Goal: Information Seeking & Learning: Learn about a topic

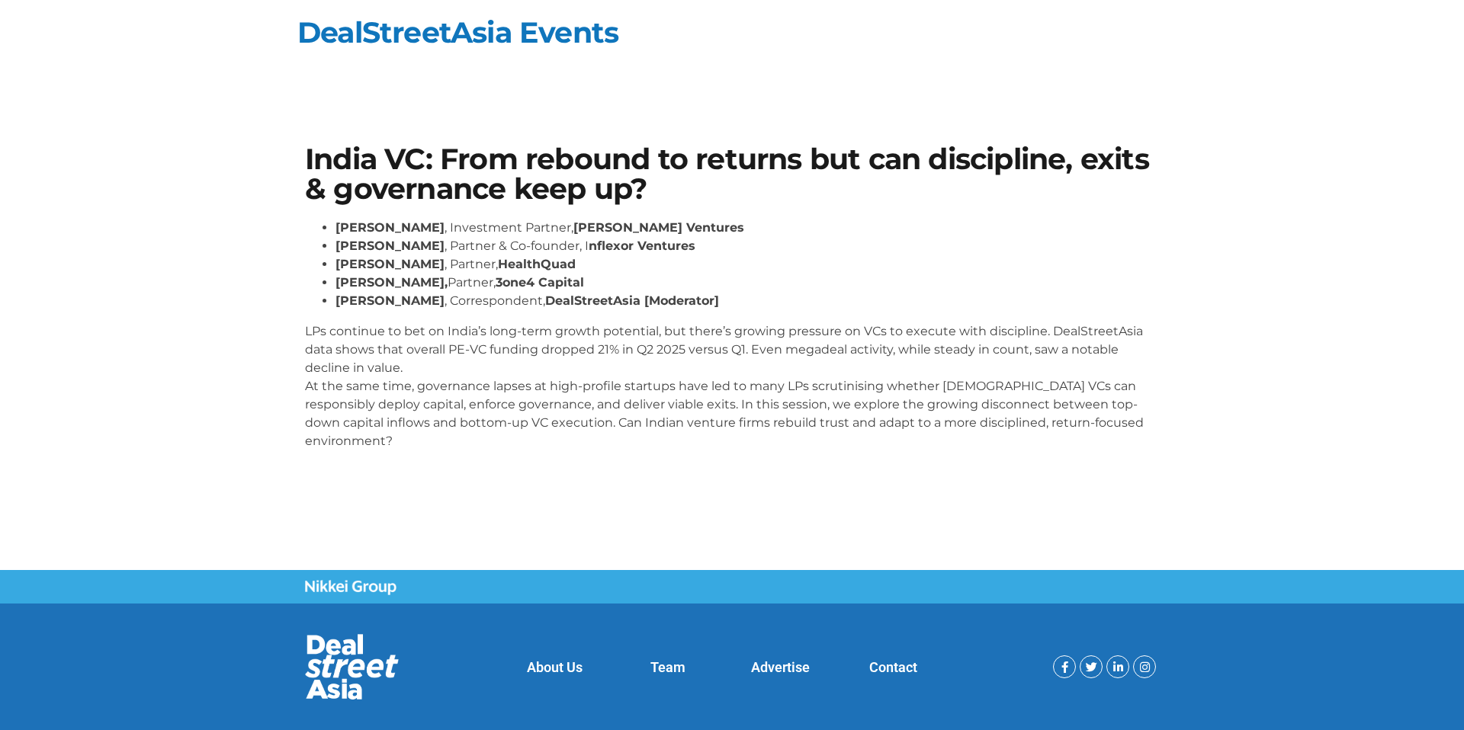
click at [624, 381] on p "LPs continue to bet on India’s long-term growth potential, but there’s growing …" at bounding box center [732, 387] width 854 height 128
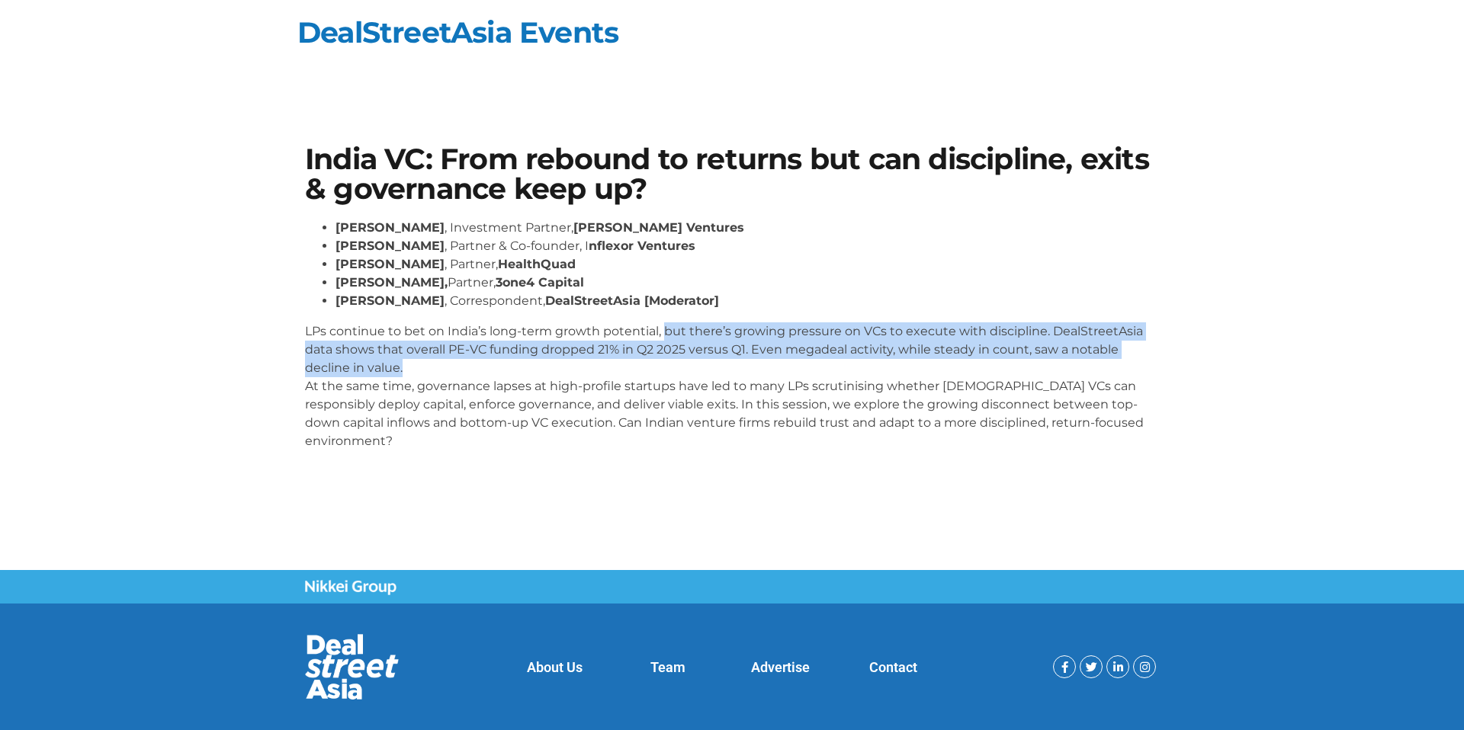
drag, startPoint x: 664, startPoint y: 334, endPoint x: 660, endPoint y: 363, distance: 29.2
click at [660, 363] on p "LPs continue to bet on India’s long-term growth potential, but there’s growing …" at bounding box center [732, 387] width 854 height 128
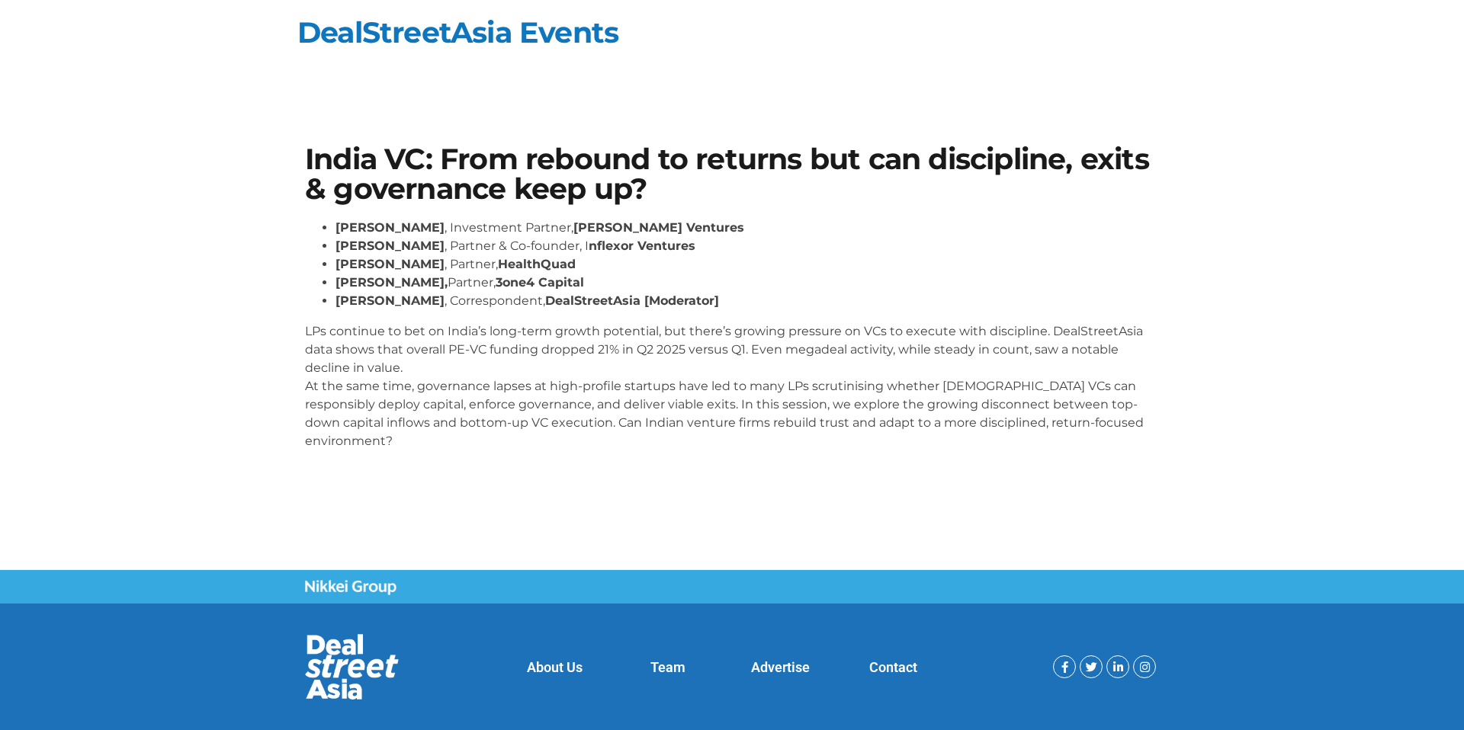
click at [794, 496] on div "India VC: From rebound to returns but can discipline, exits & governance keep u…" at bounding box center [732, 327] width 1464 height 486
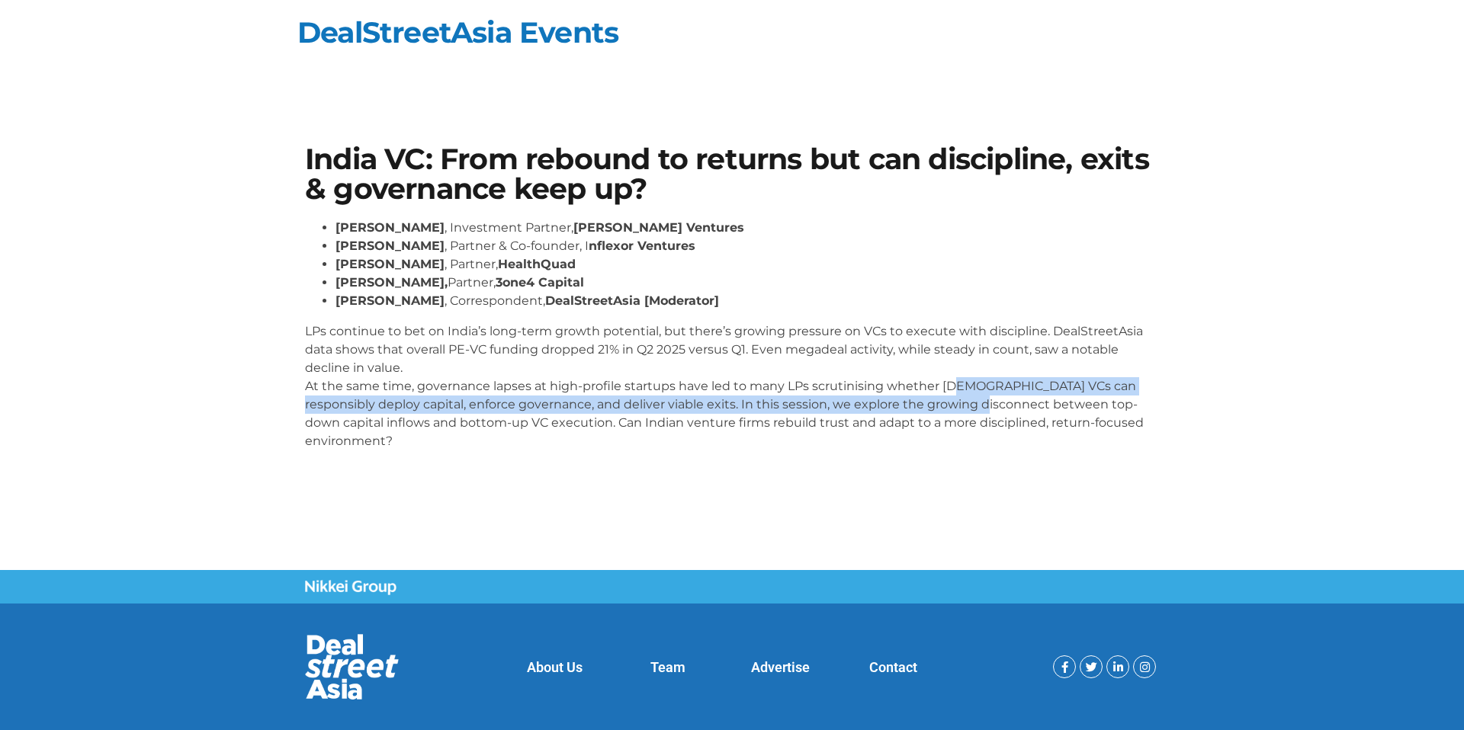
drag, startPoint x: 950, startPoint y: 384, endPoint x: 949, endPoint y: 402, distance: 18.3
click at [949, 402] on p "LPs continue to bet on India’s long-term growth potential, but there’s growing …" at bounding box center [732, 387] width 854 height 128
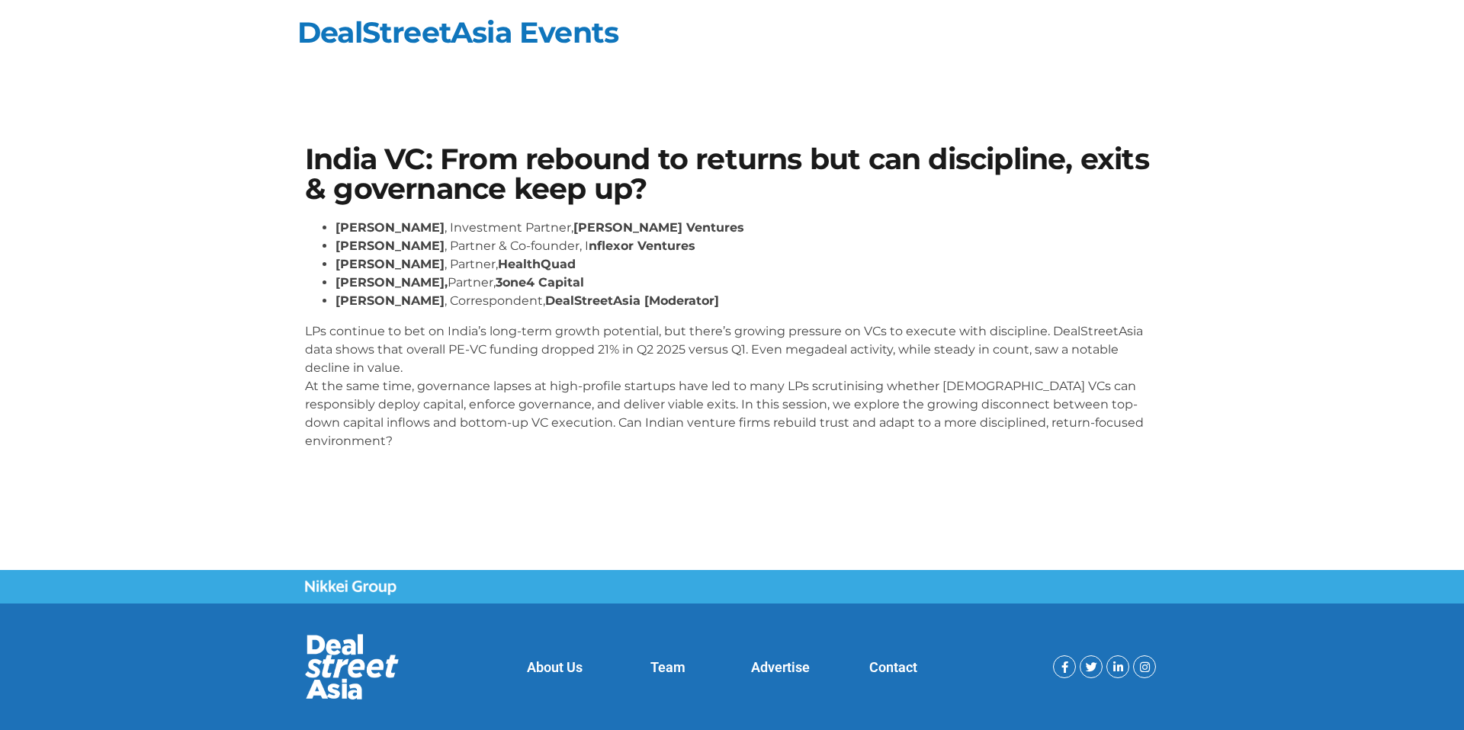
click at [971, 457] on section "India VC: From rebound to returns but can discipline, exits & governance keep u…" at bounding box center [732, 303] width 1464 height 409
click at [386, 34] on link "DealStreetAsia Events" at bounding box center [457, 32] width 321 height 36
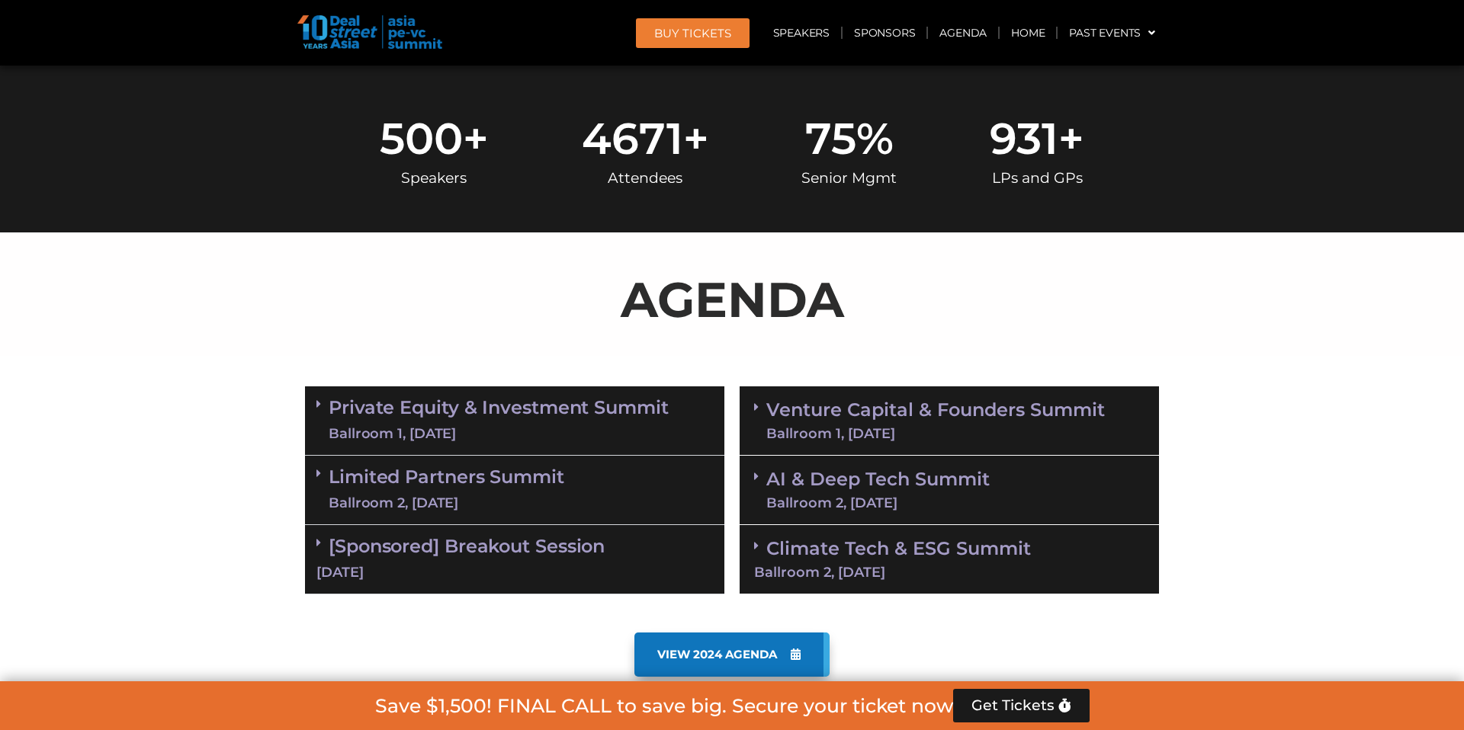
scroll to position [791, 0]
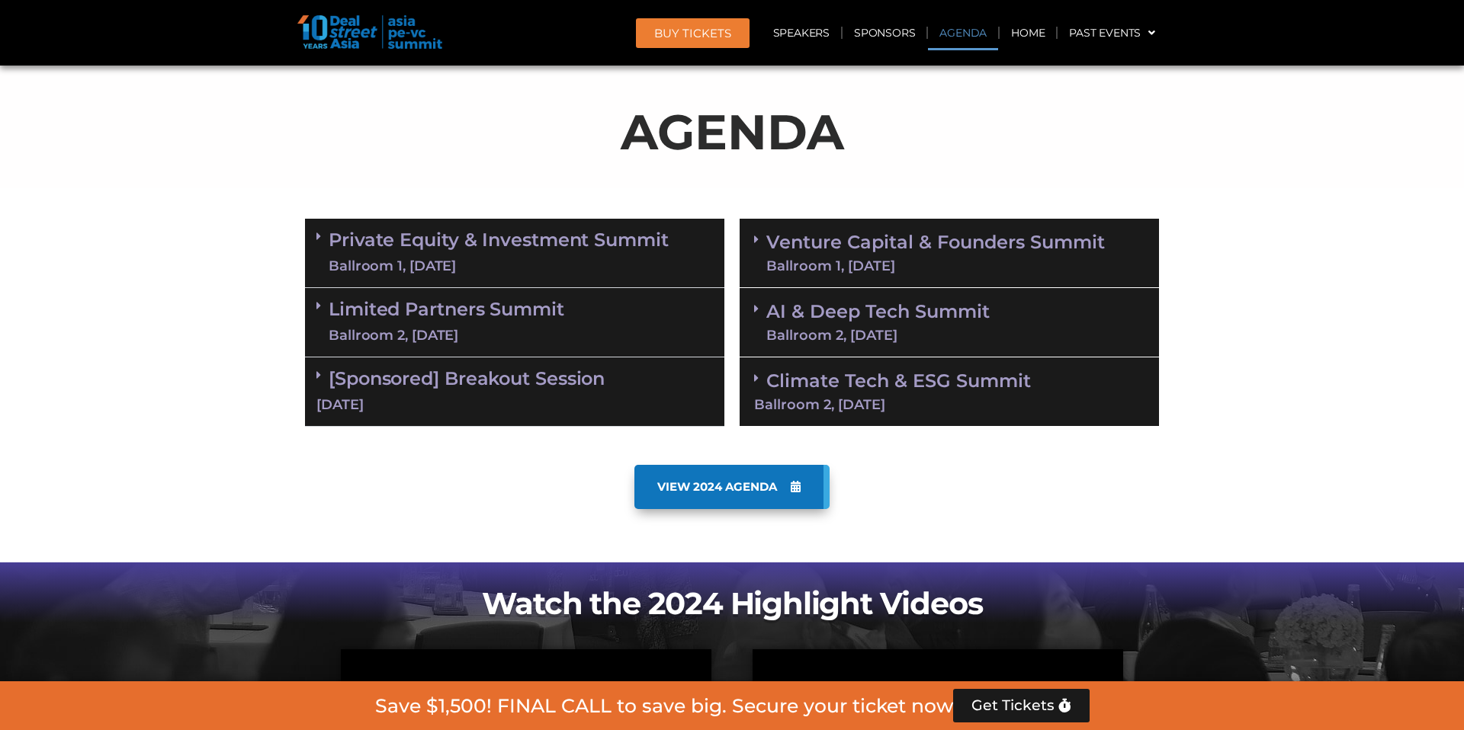
click at [560, 258] on div "Ballroom 1, [DATE]" at bounding box center [499, 266] width 340 height 19
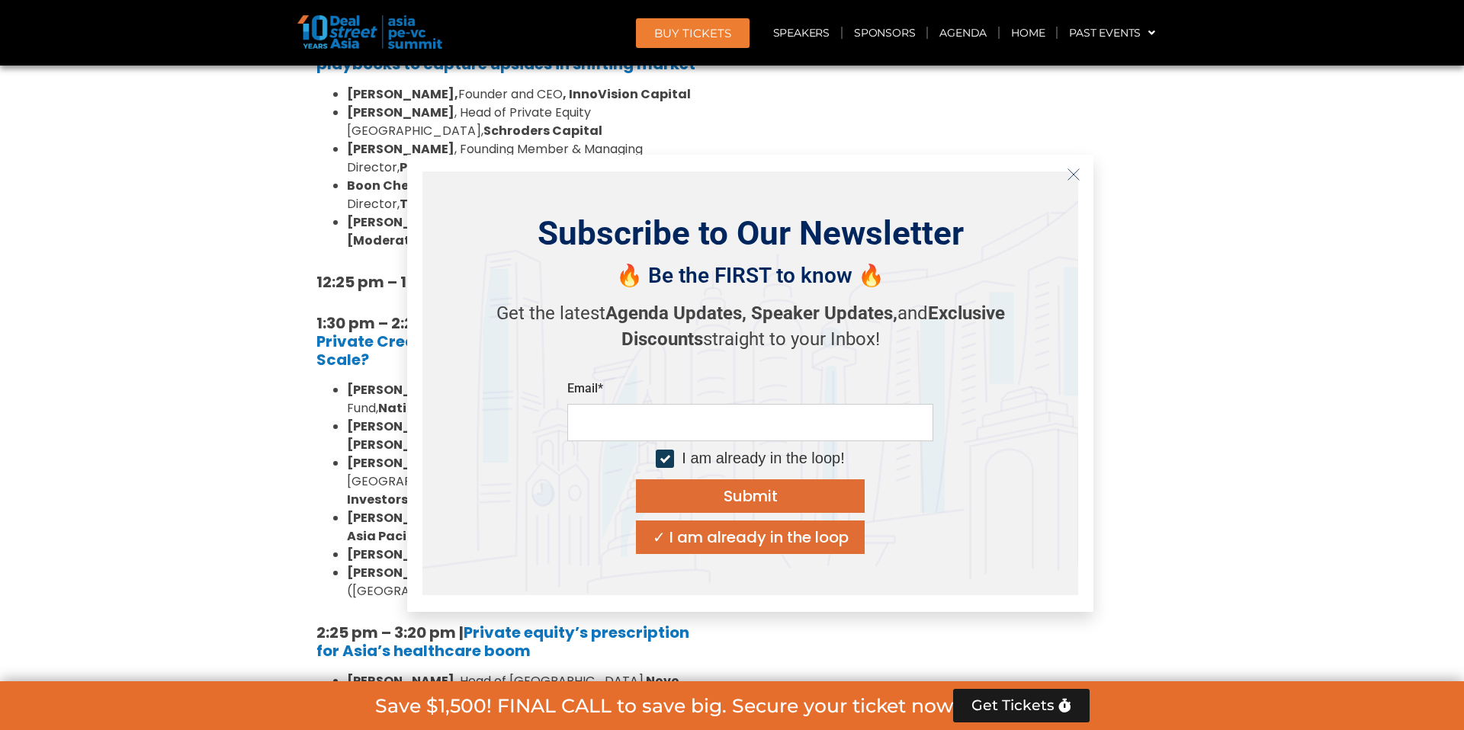
scroll to position [1826, 0]
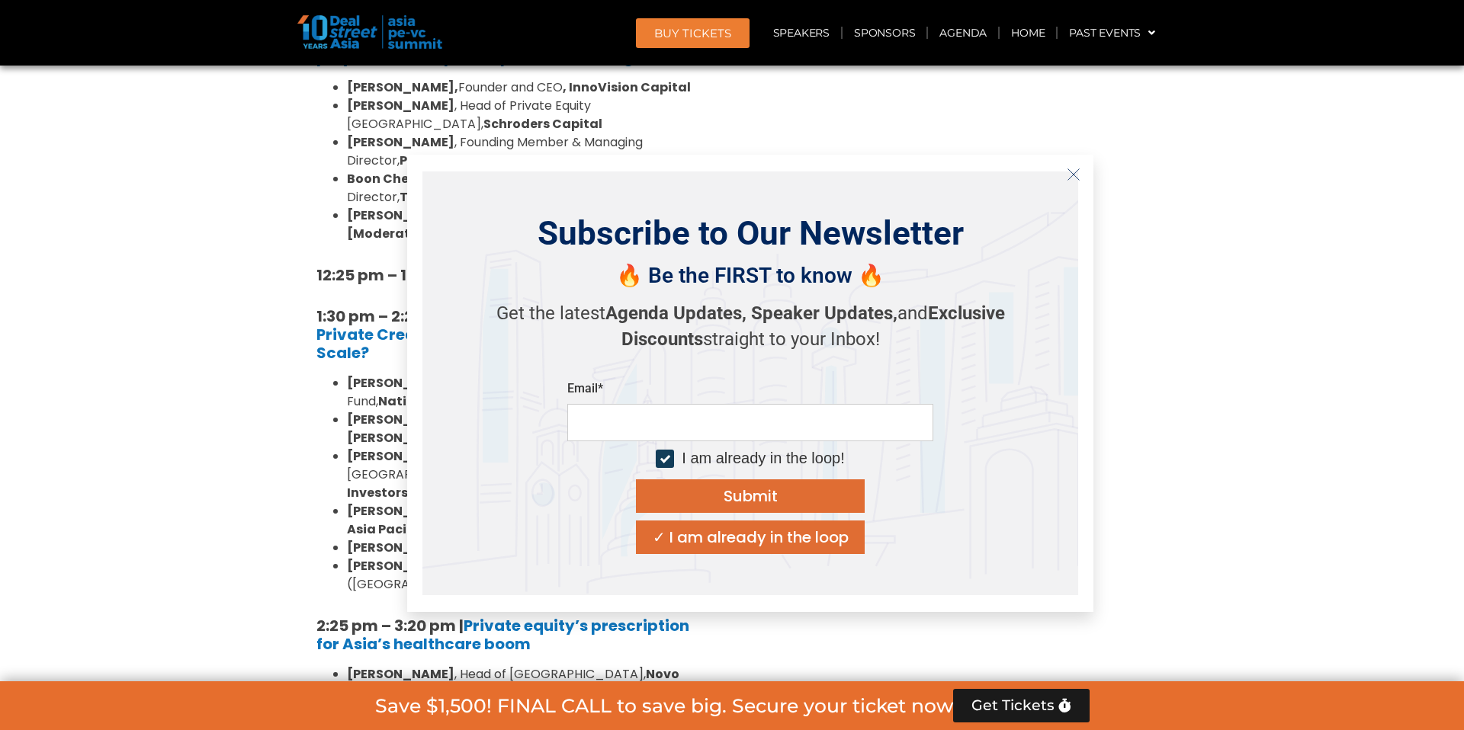
click at [1070, 177] on icon "Close" at bounding box center [1074, 175] width 14 height 14
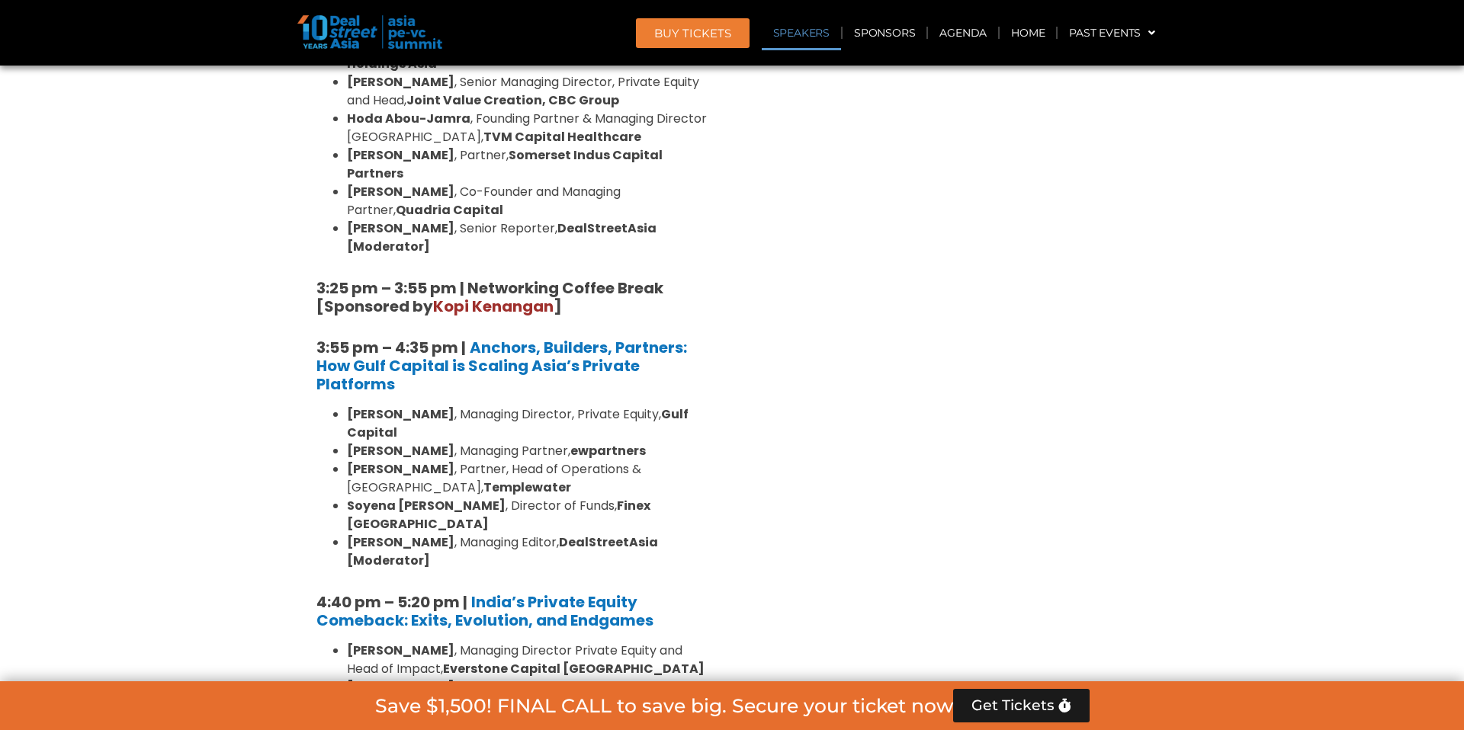
scroll to position [2457, 0]
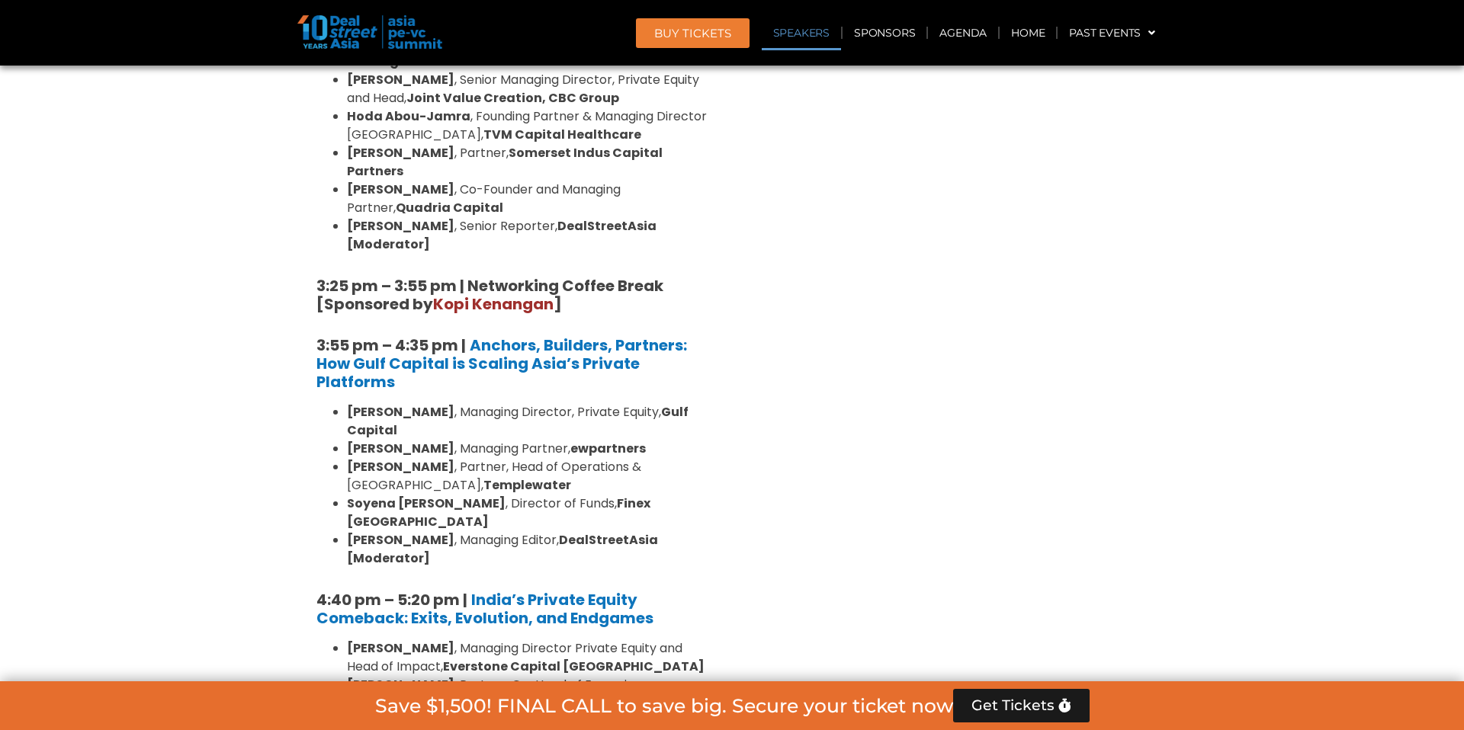
click at [566, 589] on strong "India’s Private Equity Comeback: Exits, Evolution, and Endgames" at bounding box center [484, 609] width 337 height 40
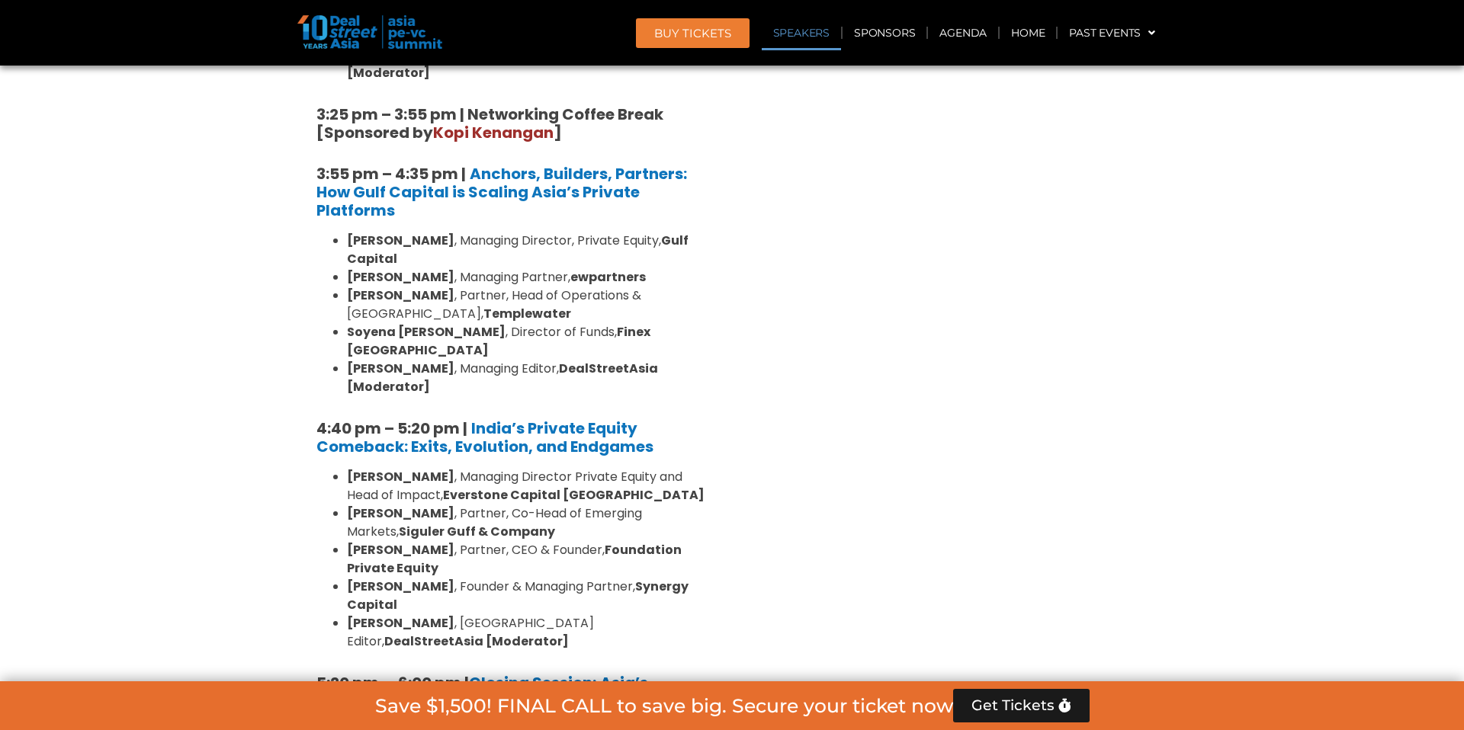
scroll to position [2778, 0]
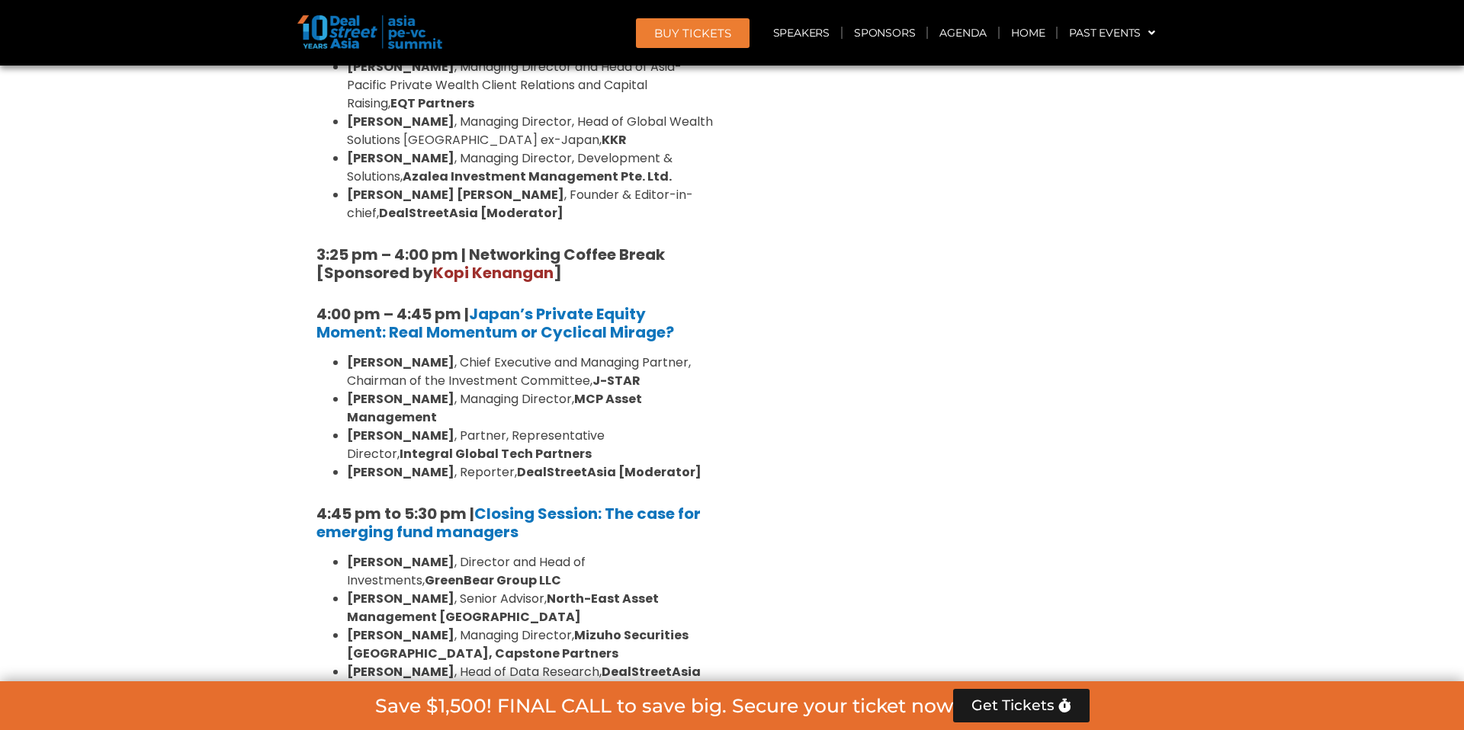
scroll to position [4520, 0]
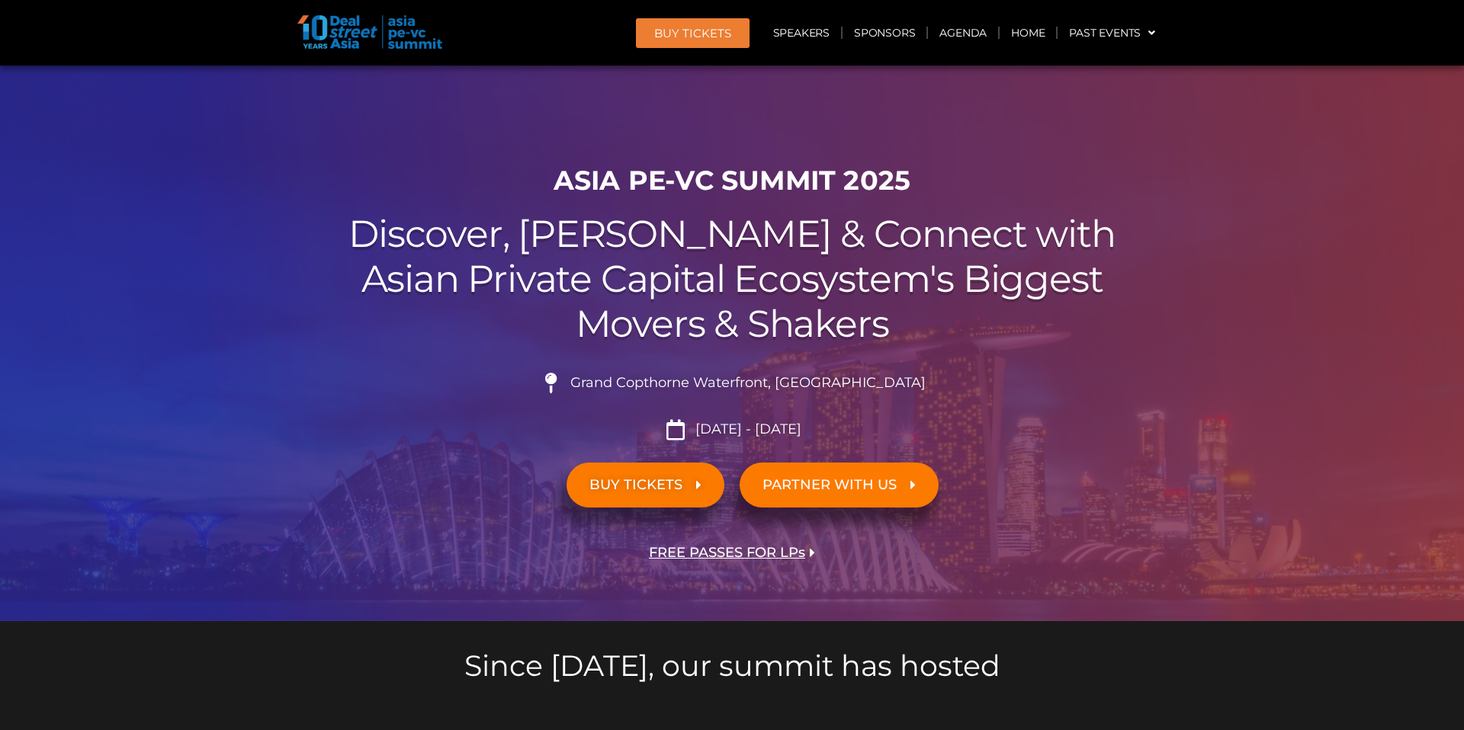
scroll to position [575, 0]
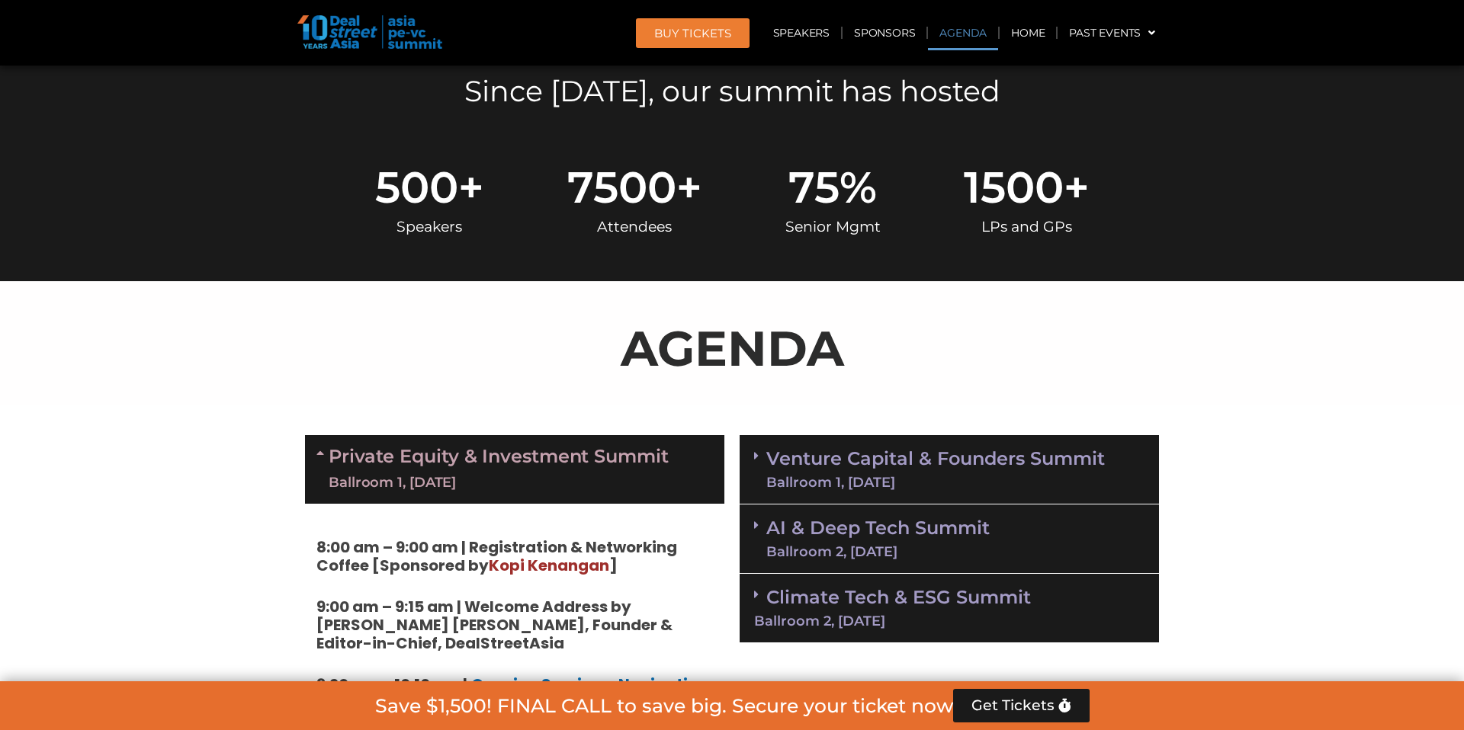
click at [886, 469] on link "Venture Capital & Founders​ Summit Ballroom 1, [DATE]" at bounding box center [935, 470] width 339 height 40
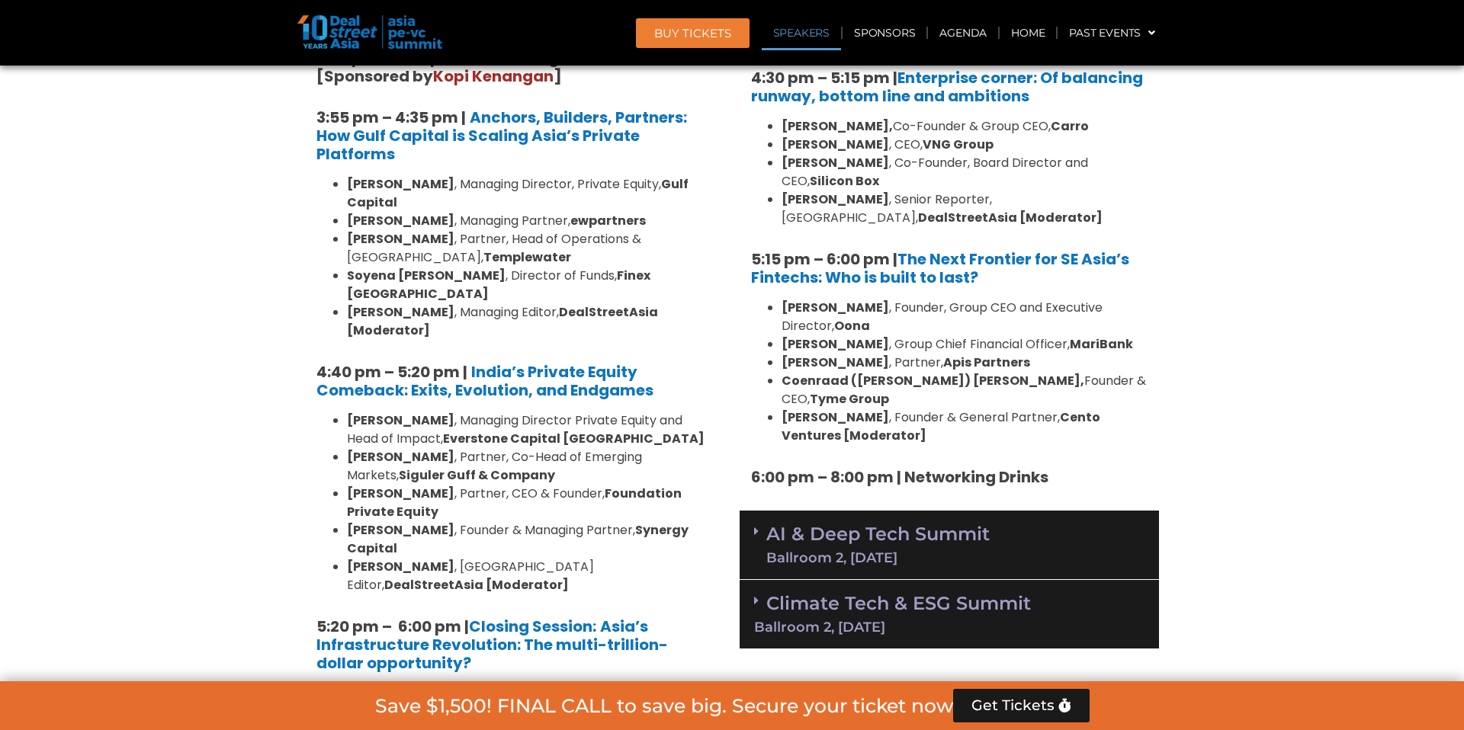
scroll to position [2698, 0]
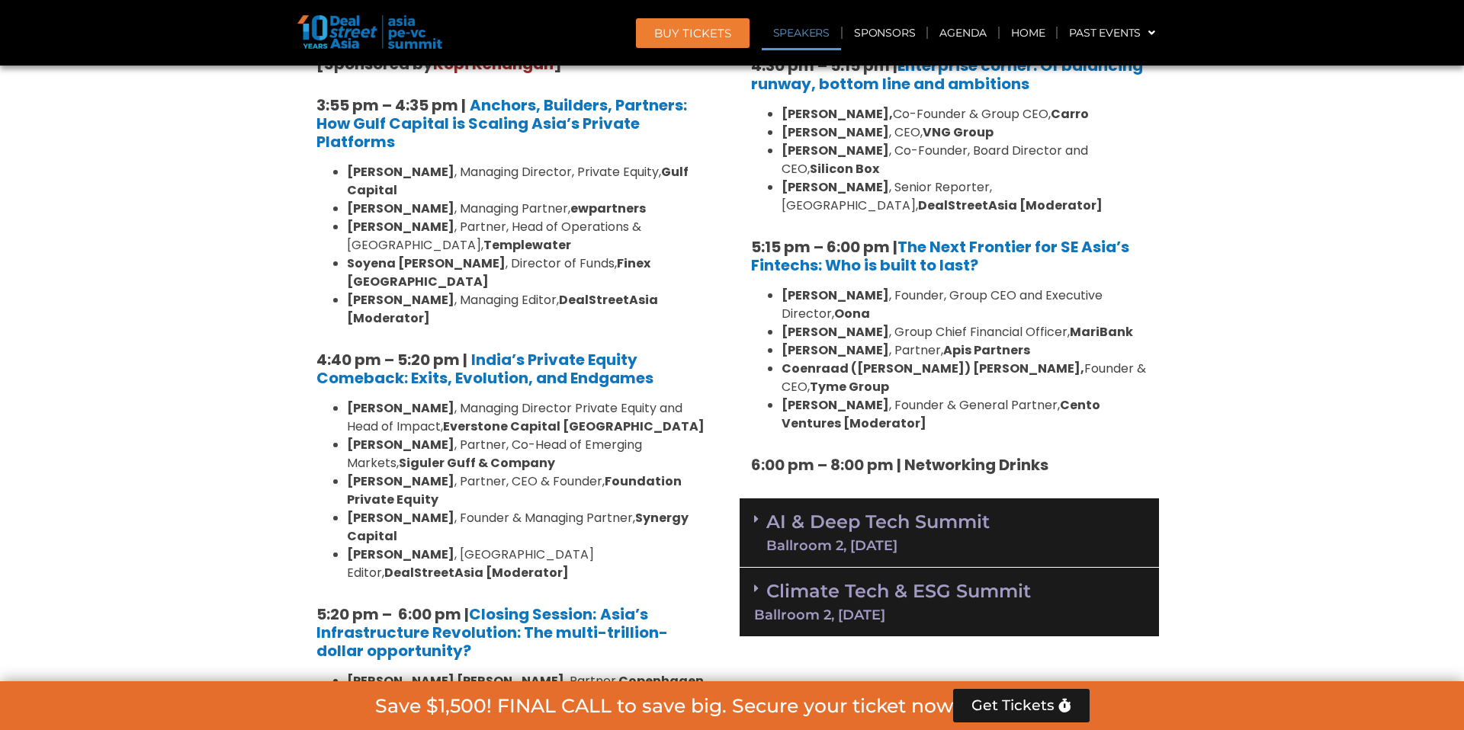
click at [1093, 499] on div "AI & Deep Tech Summit Ballroom 2, [DATE]" at bounding box center [949, 533] width 419 height 69
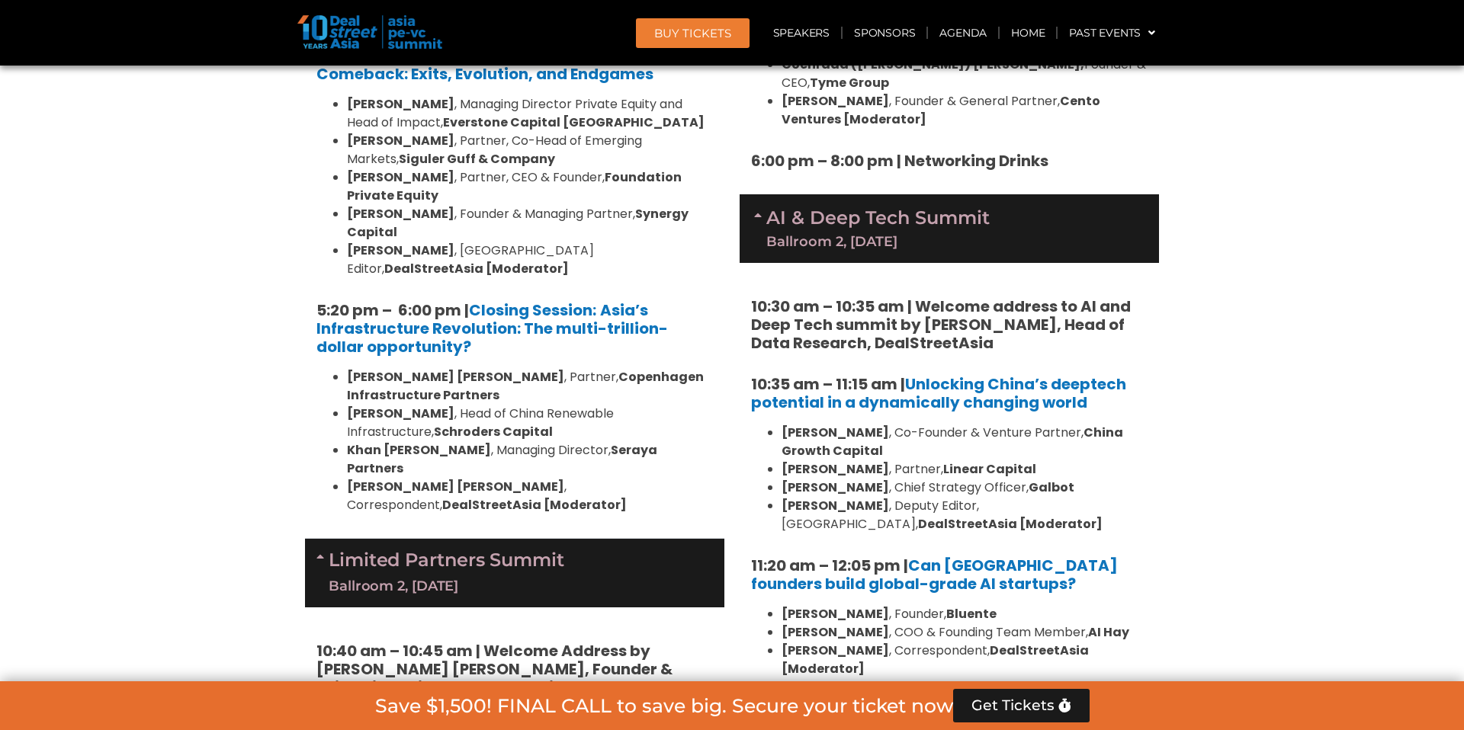
scroll to position [2999, 0]
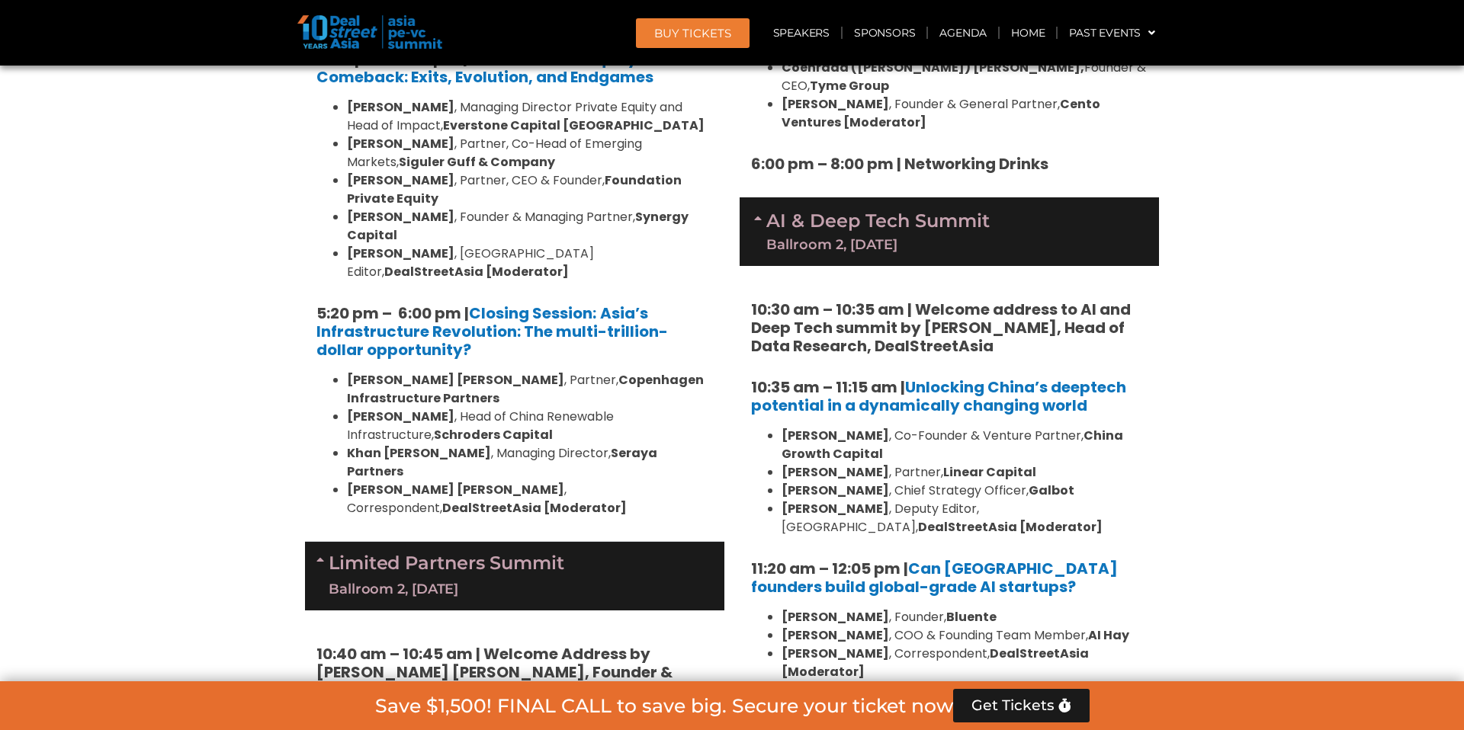
click at [508, 580] on div "Ballroom 2, [DATE]" at bounding box center [447, 589] width 236 height 19
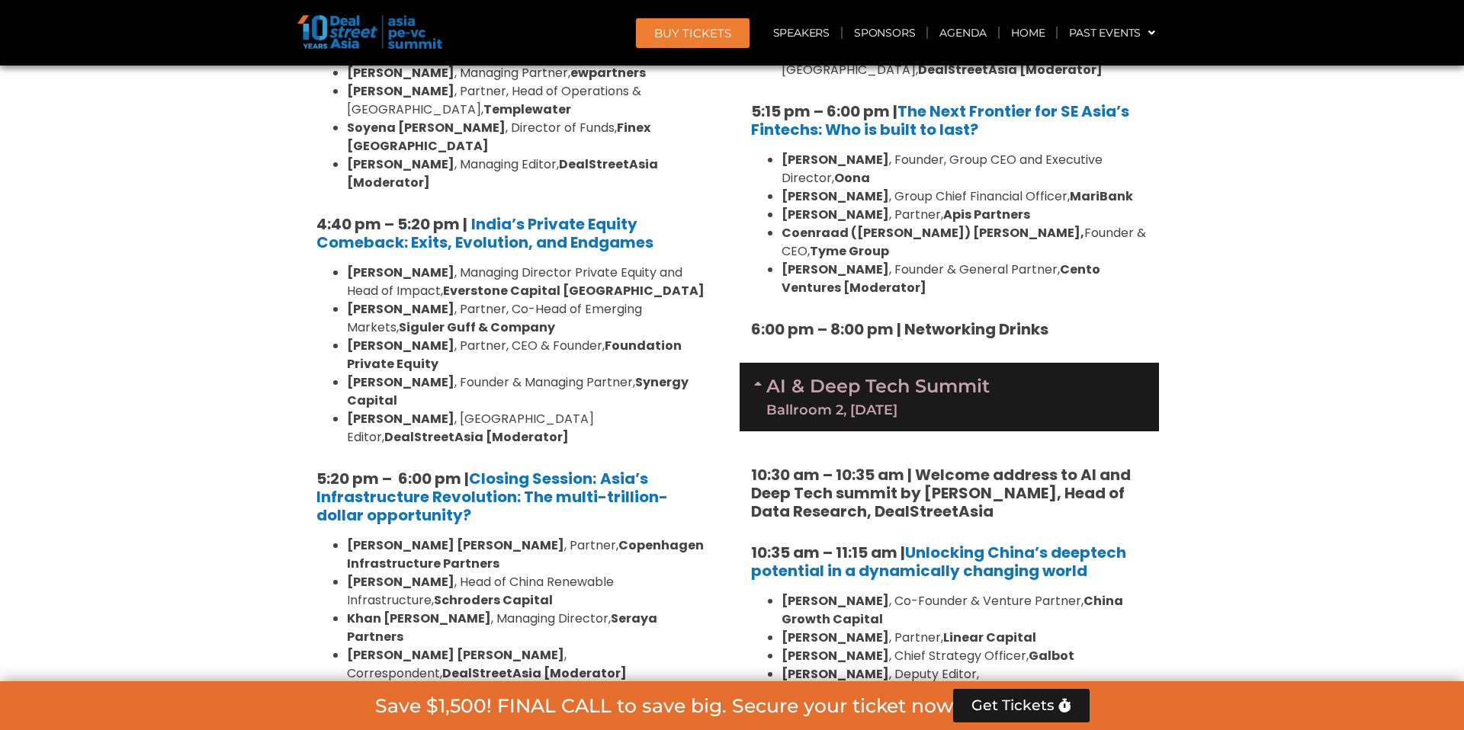
scroll to position [2836, 0]
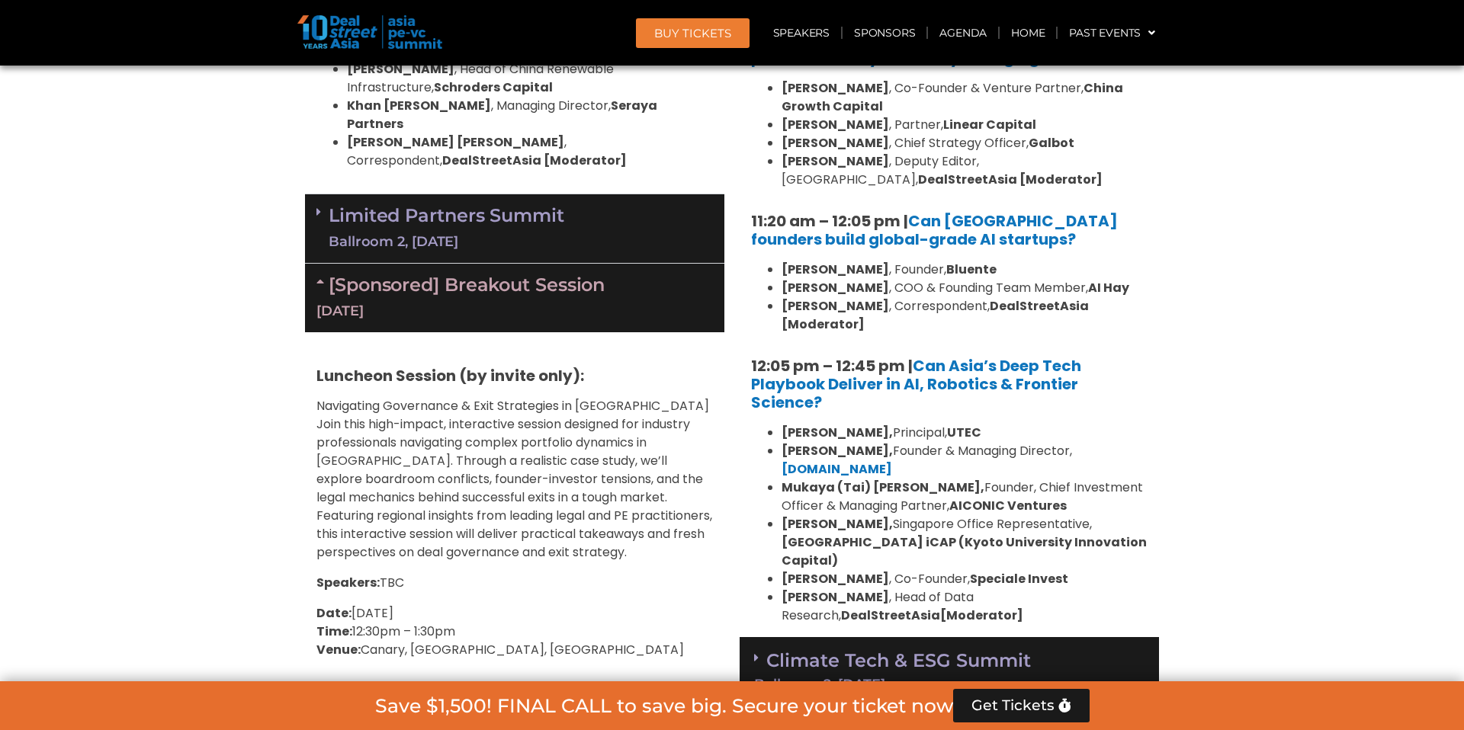
click at [1043, 637] on div "Climate Tech & ESG Summit Ballroom 2, [DATE]" at bounding box center [949, 671] width 419 height 69
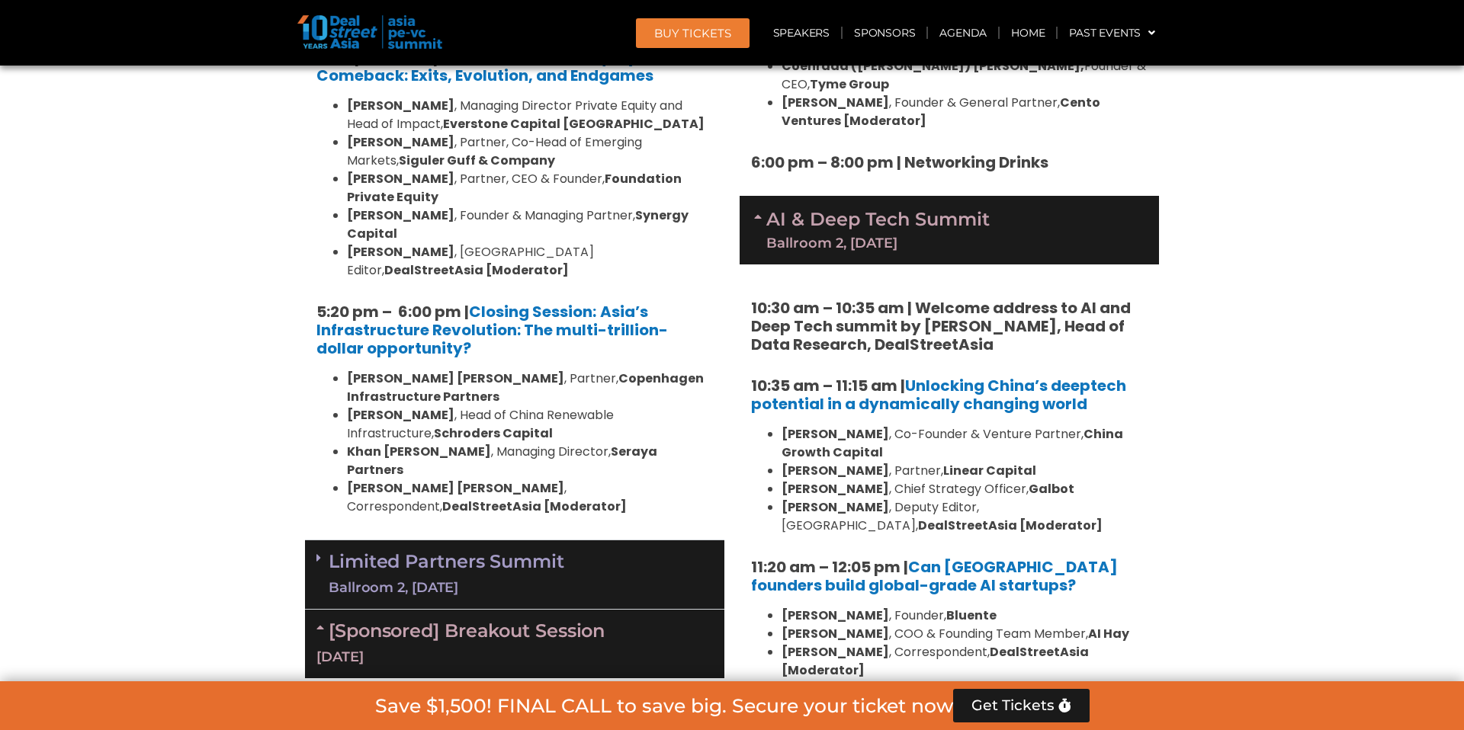
scroll to position [2907, 0]
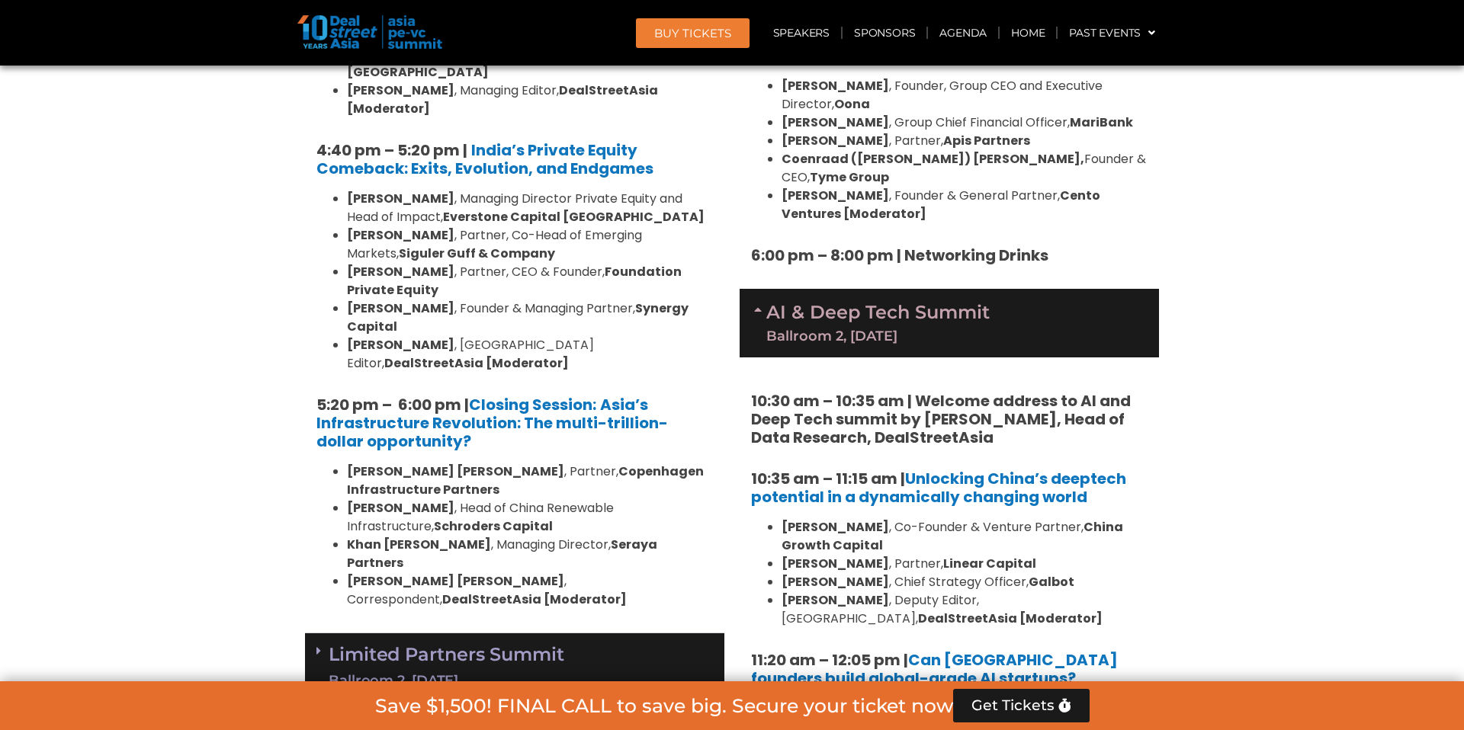
click at [576, 634] on div "Limited Partners [GEOGRAPHIC_DATA] 2, [DATE]" at bounding box center [514, 668] width 419 height 69
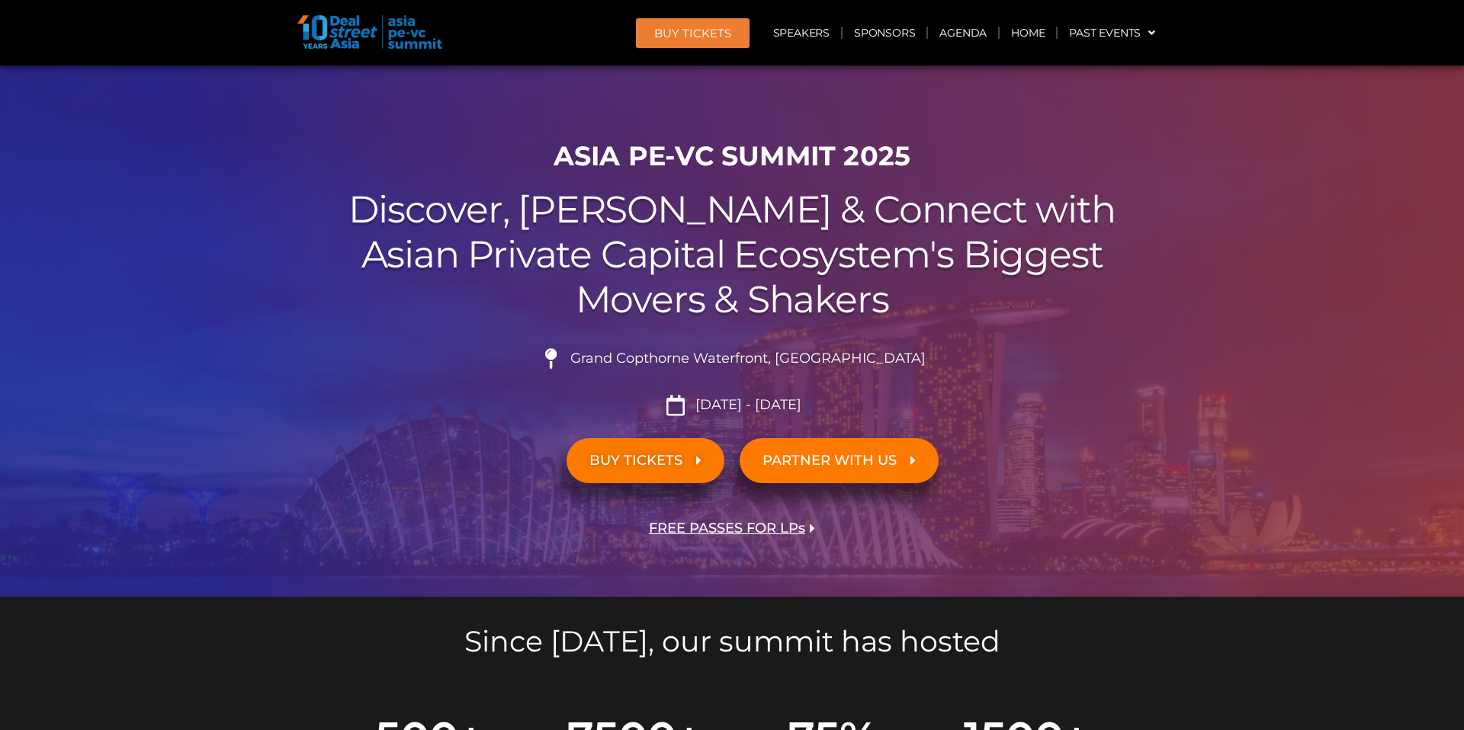
scroll to position [887, 0]
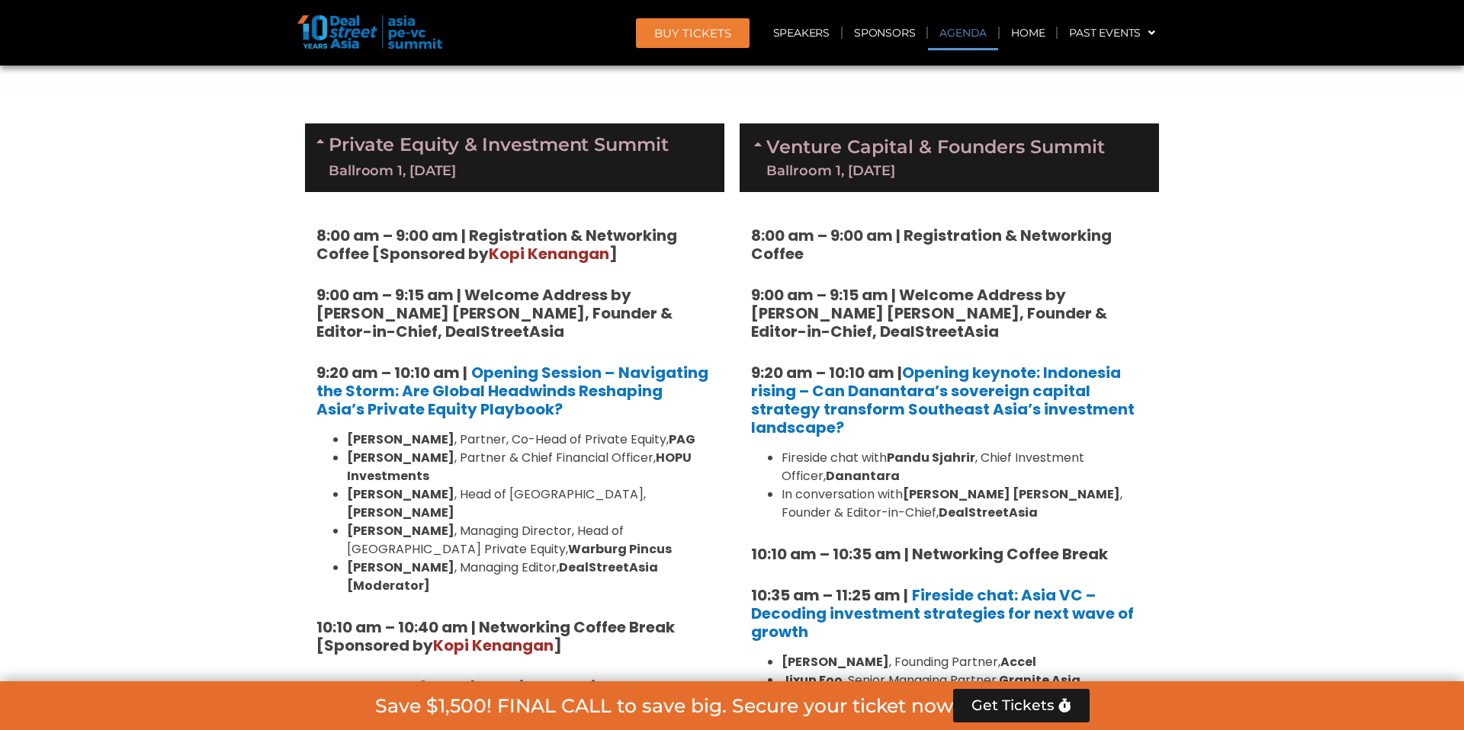
click at [616, 158] on link "Private Equity & Investment Summit Ballroom 1, [DATE]" at bounding box center [499, 158] width 340 height 46
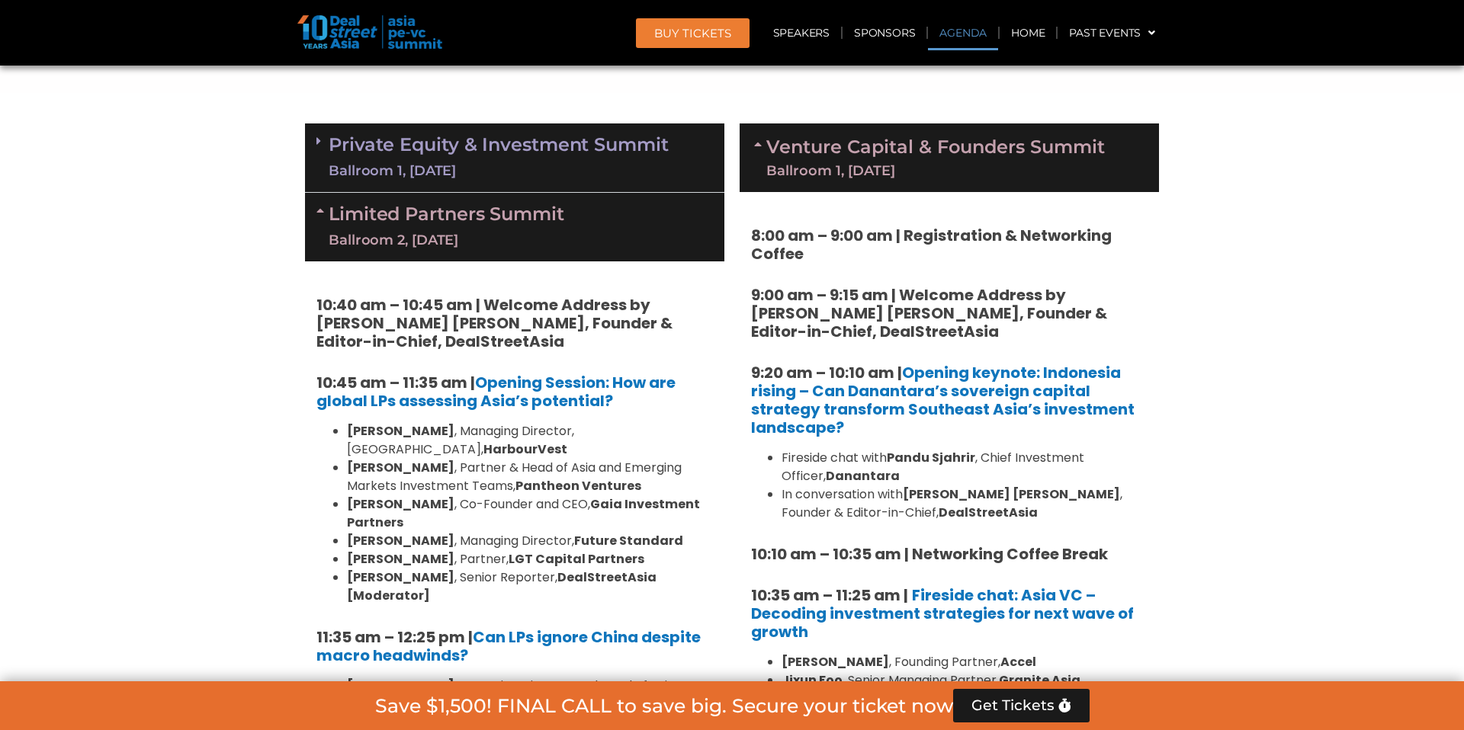
click at [803, 159] on link "Venture Capital & Founders​ Summit Ballroom 1, [DATE]" at bounding box center [935, 158] width 339 height 40
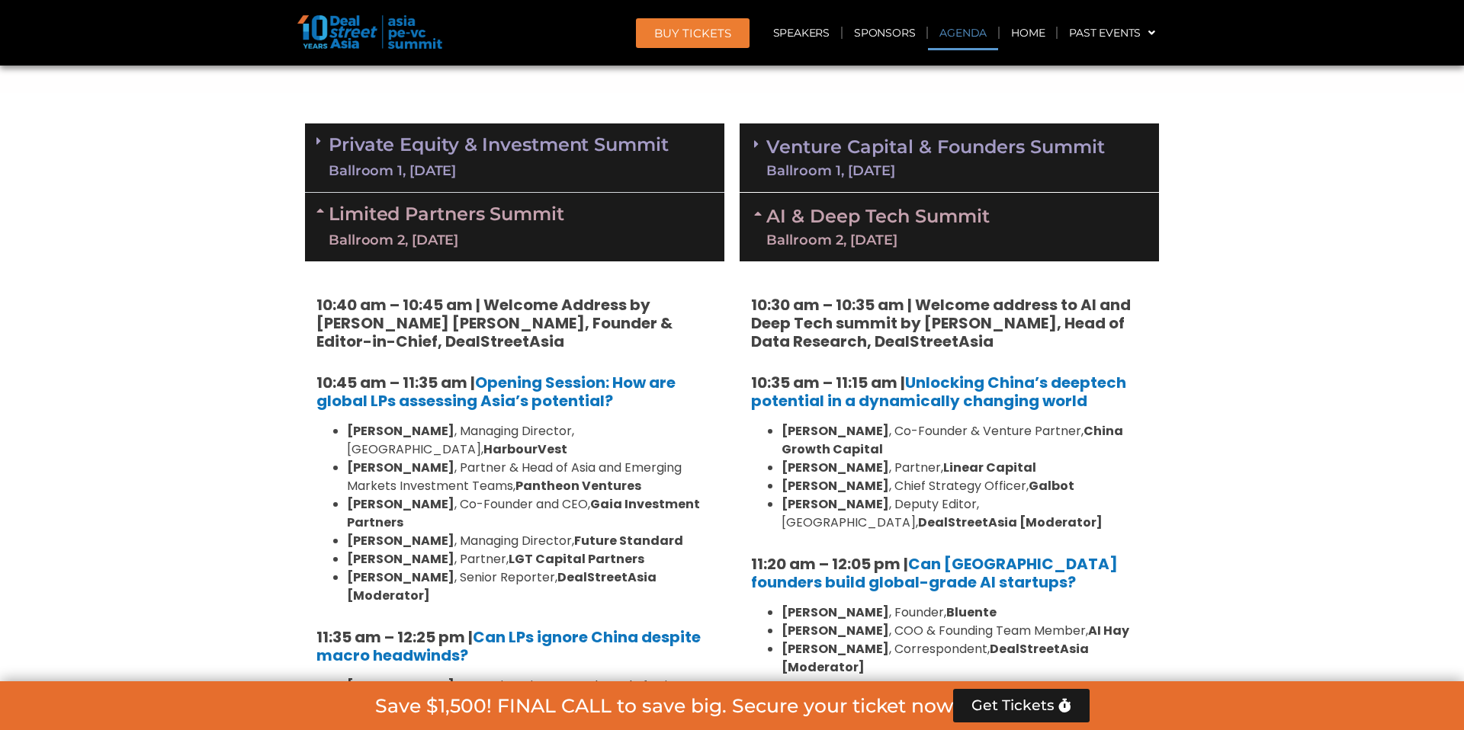
click at [464, 241] on div "Ballroom 2, [DATE]" at bounding box center [447, 240] width 236 height 19
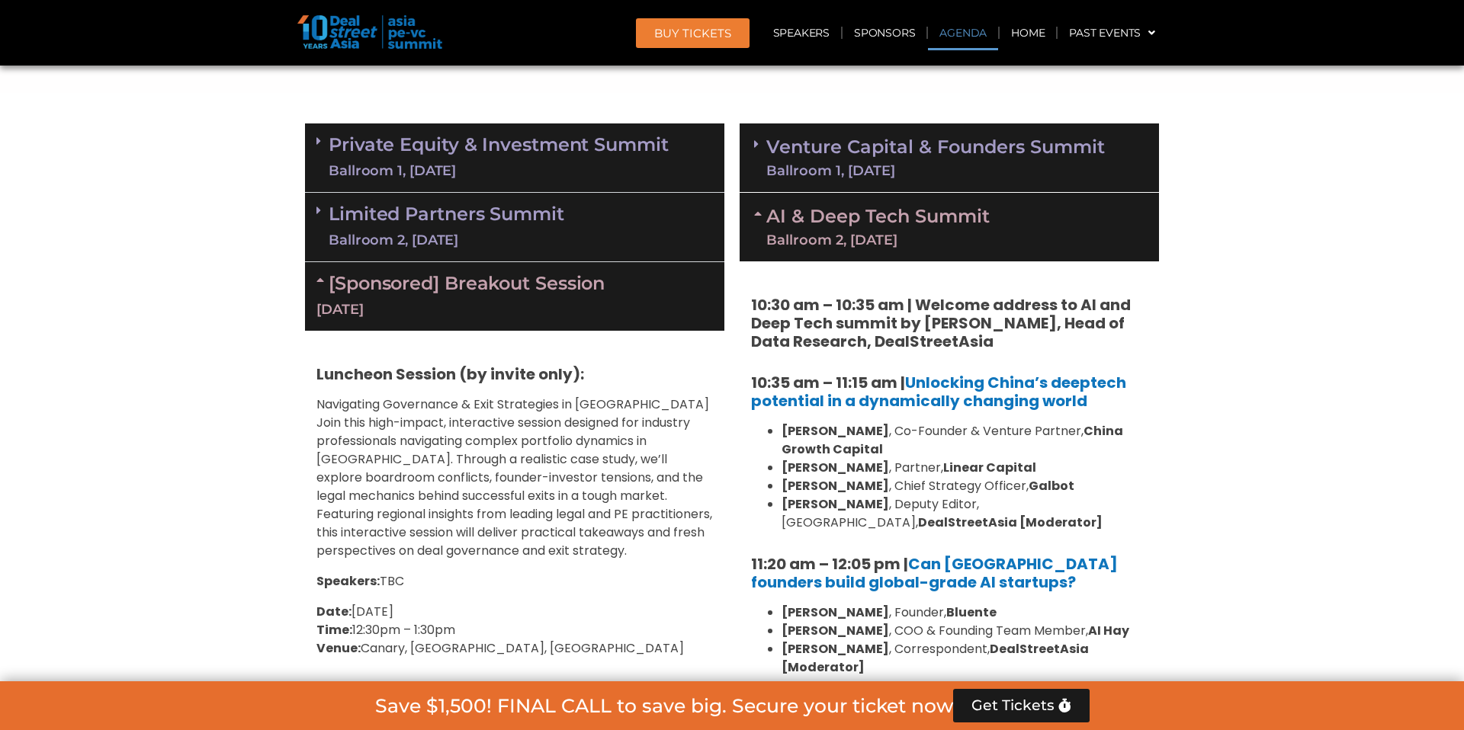
click at [807, 218] on link "AI & Deep Tech Summit Ballroom 2, [DATE]" at bounding box center [877, 227] width 223 height 40
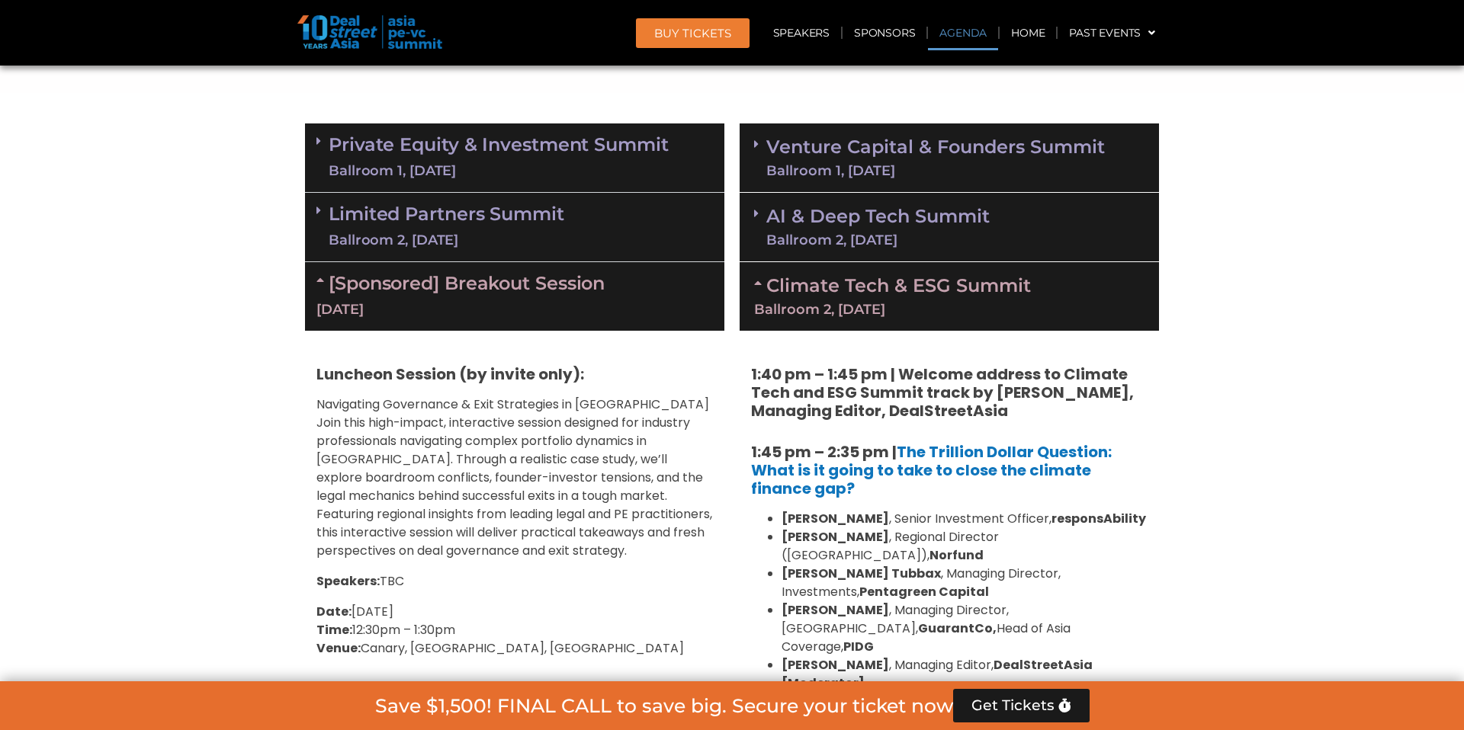
click at [552, 310] on div "[DATE]" at bounding box center [514, 309] width 396 height 19
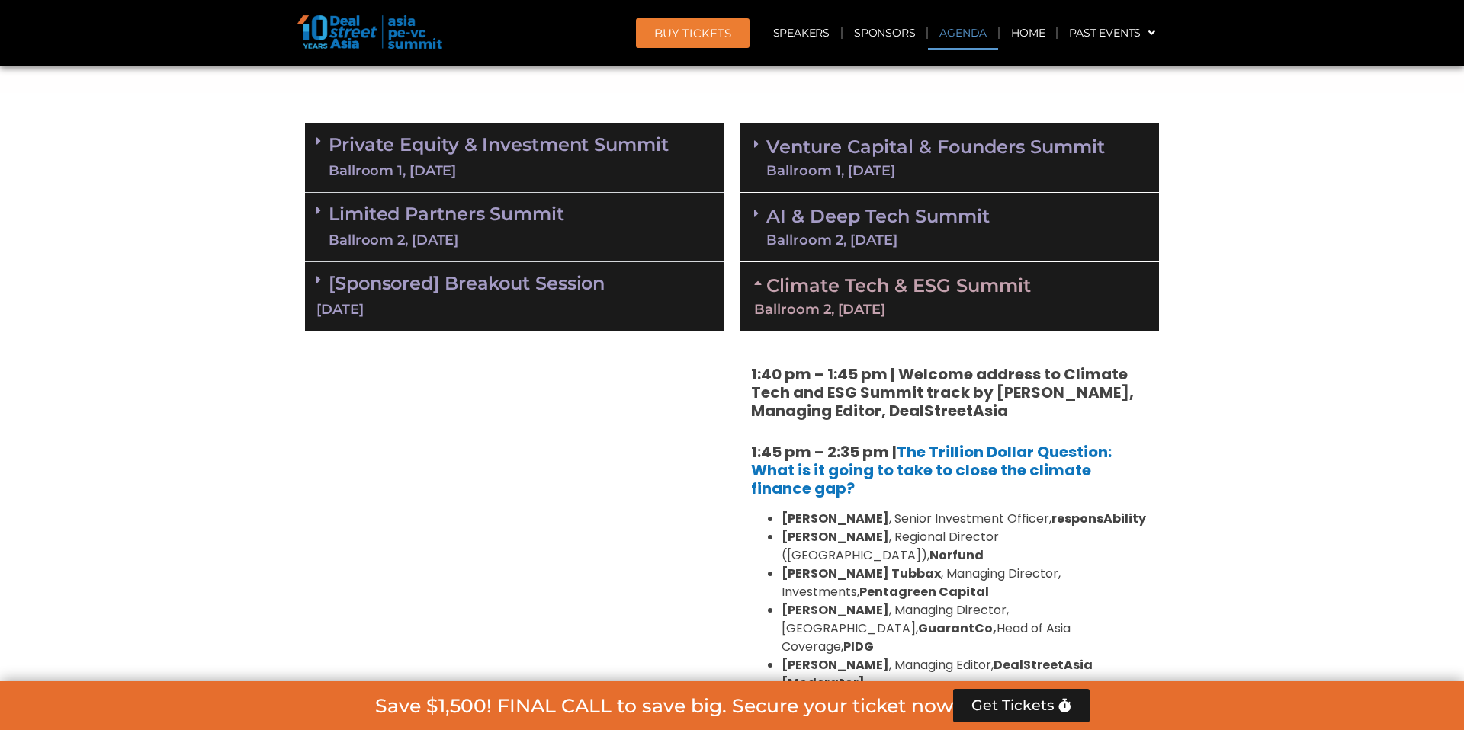
click at [841, 299] on div "Climate Tech & ESG Summit Ballroom 2, [DATE]" at bounding box center [949, 296] width 419 height 69
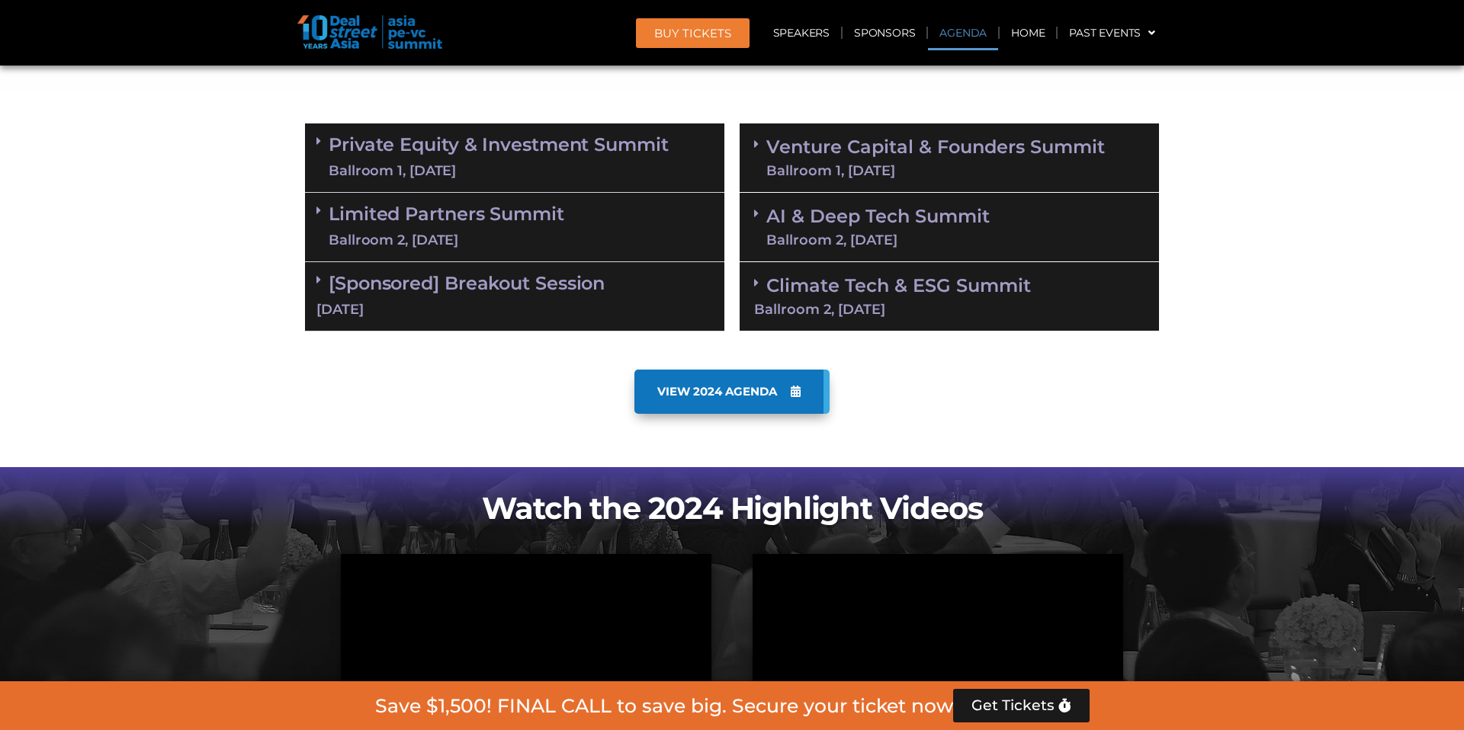
click at [563, 233] on div "Ballroom 2, [DATE]" at bounding box center [447, 240] width 236 height 19
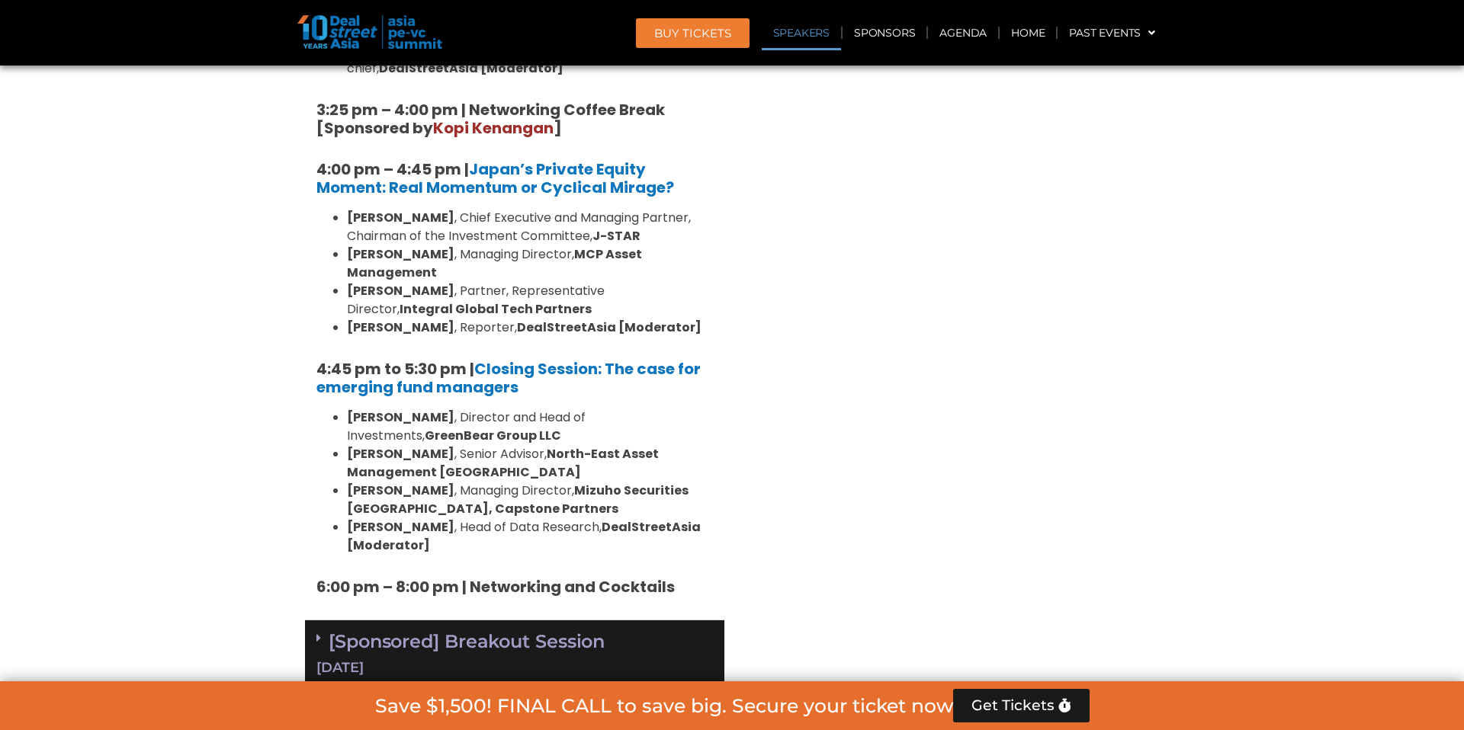
scroll to position [2210, 0]
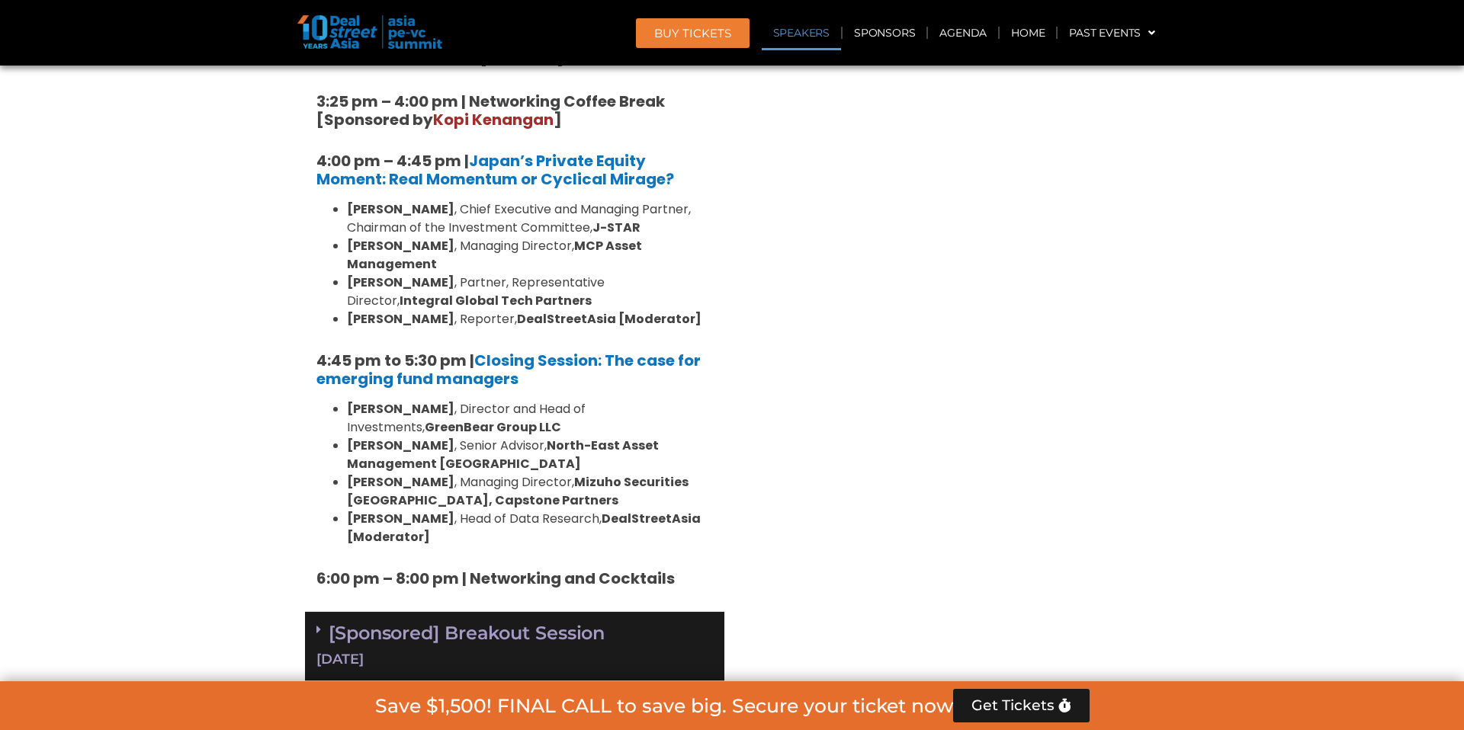
click at [419, 650] on div "[DATE]" at bounding box center [514, 659] width 396 height 19
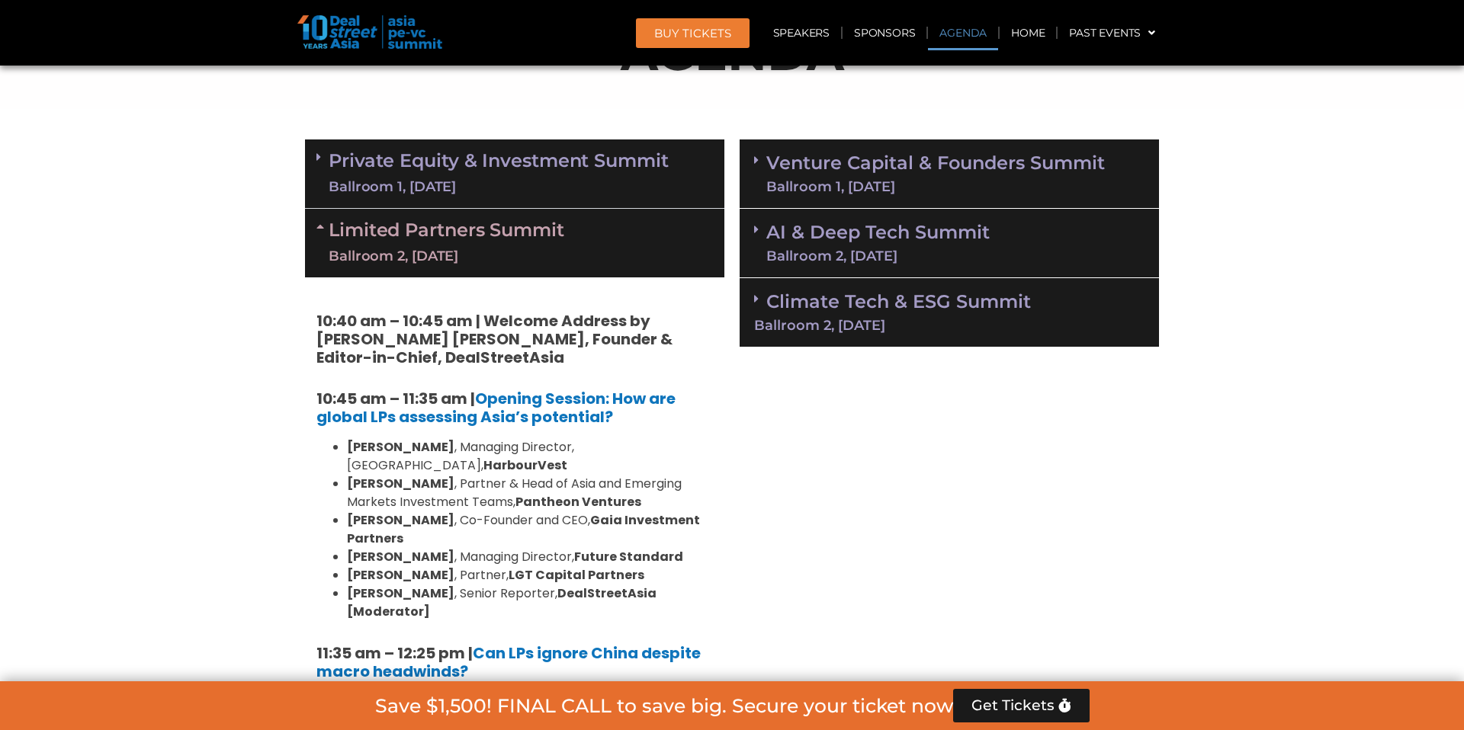
scroll to position [794, 0]
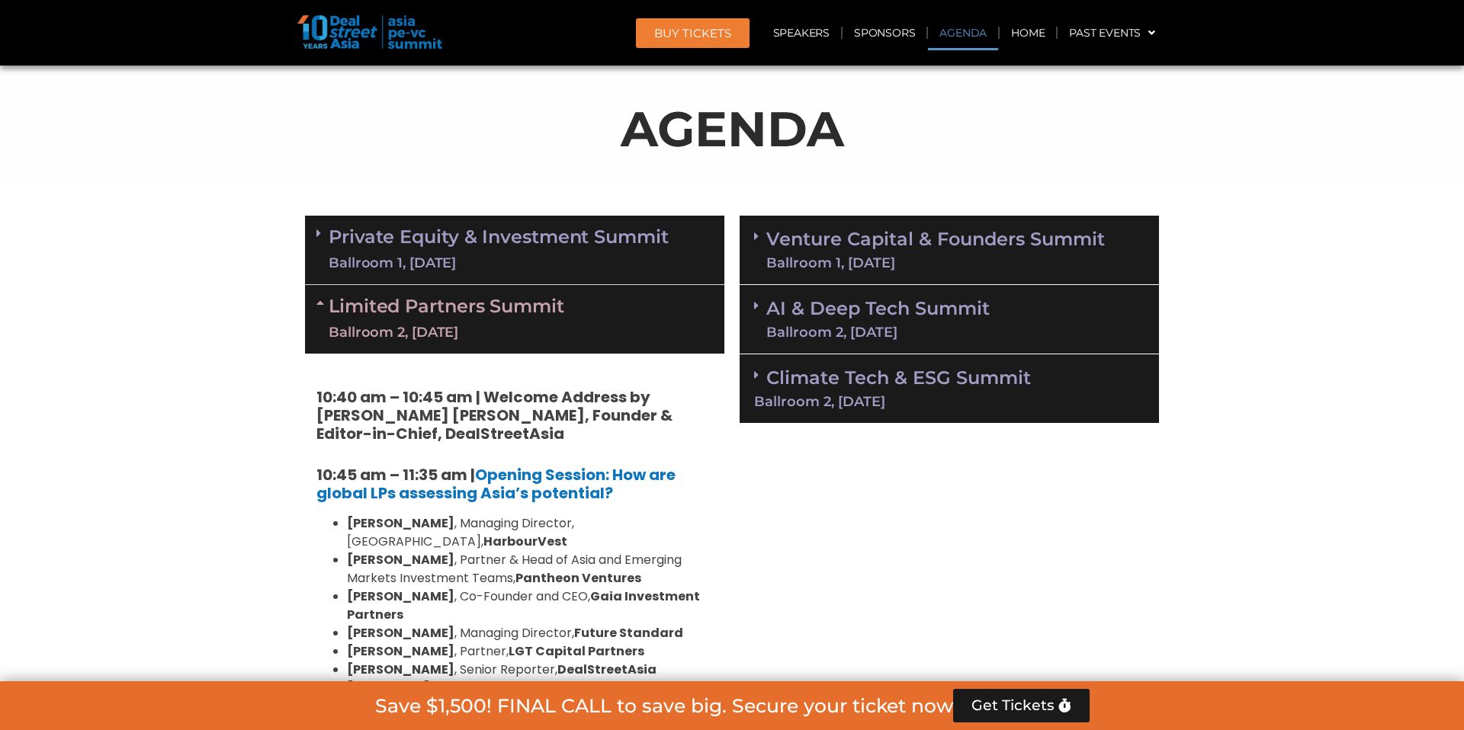
click at [476, 339] on div "Ballroom 2, [DATE]" at bounding box center [447, 332] width 236 height 19
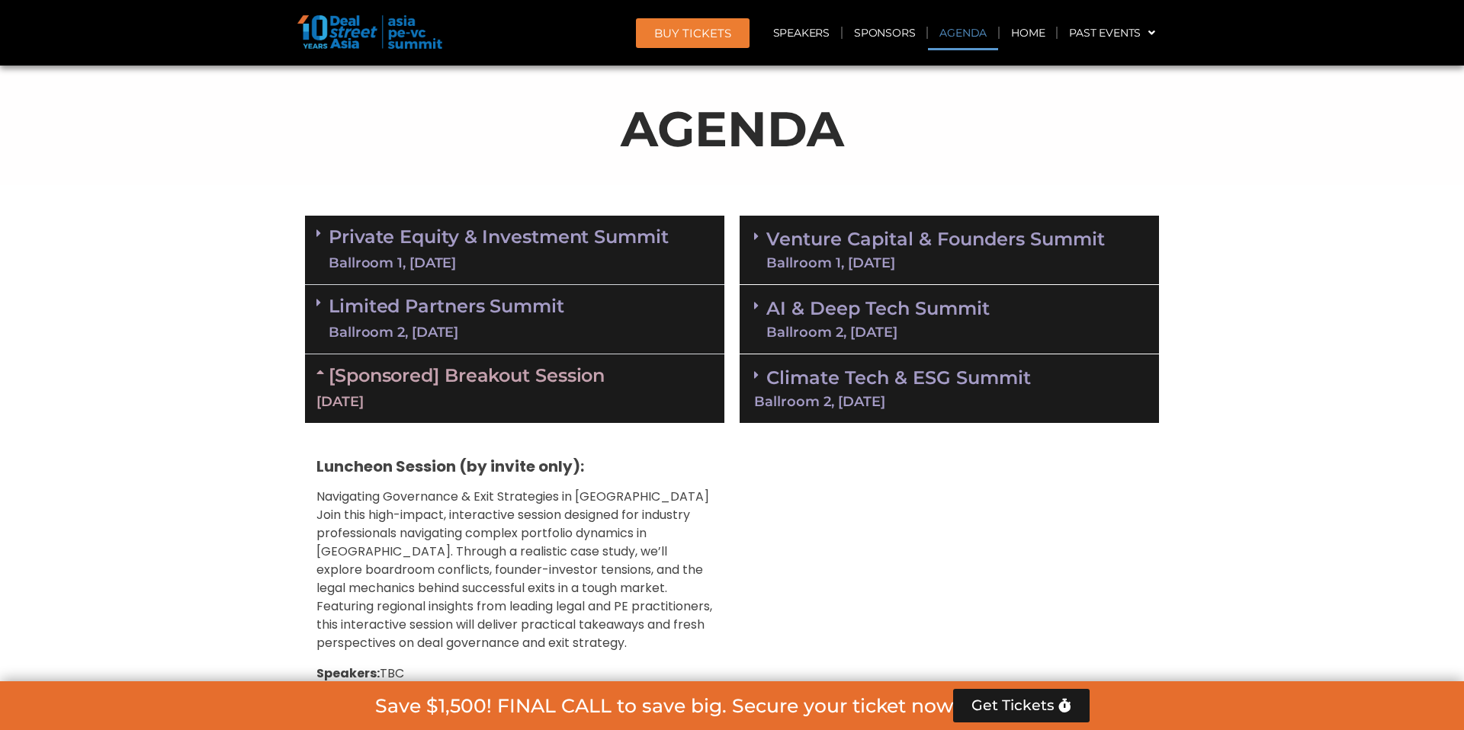
click at [503, 243] on link "Private Equity & Investment Summit Ballroom 1, [DATE]" at bounding box center [499, 250] width 340 height 46
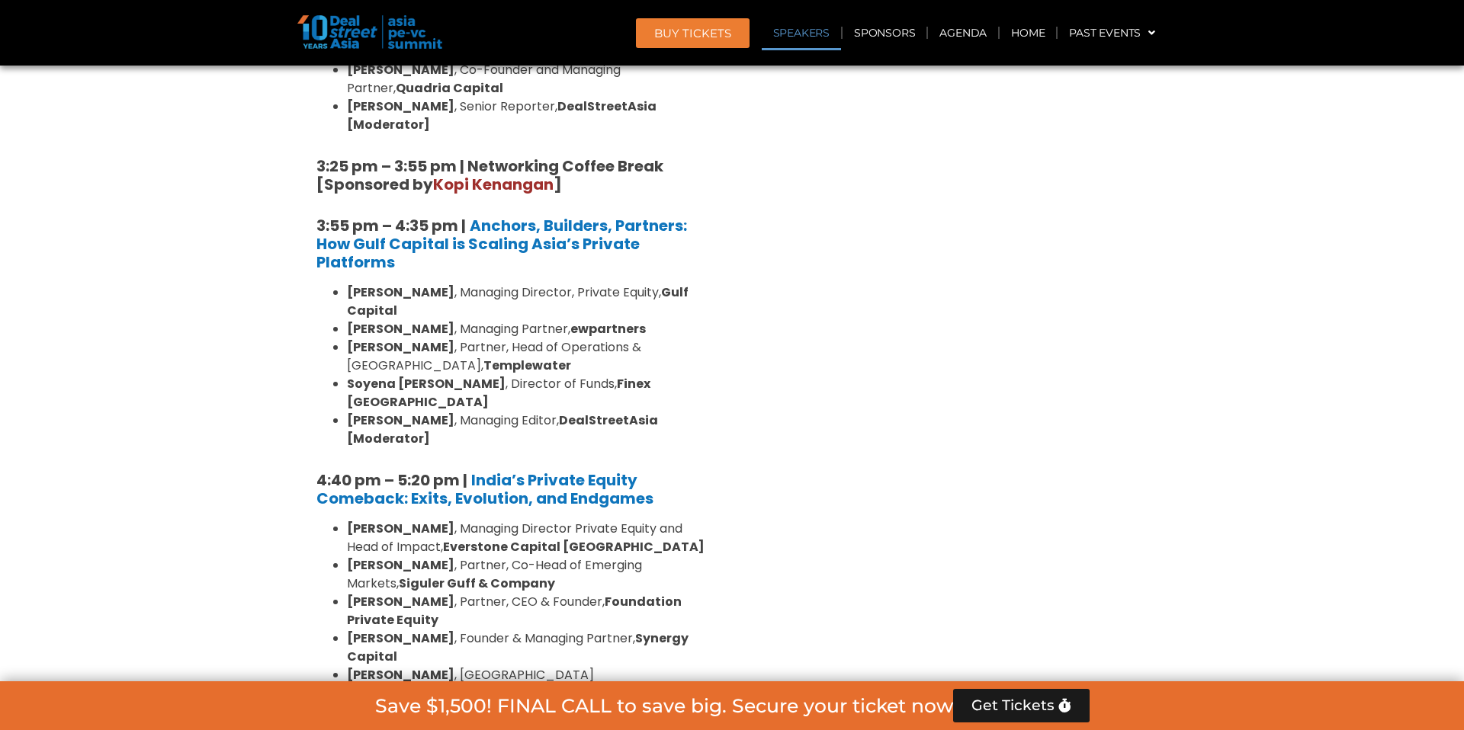
scroll to position [2574, 0]
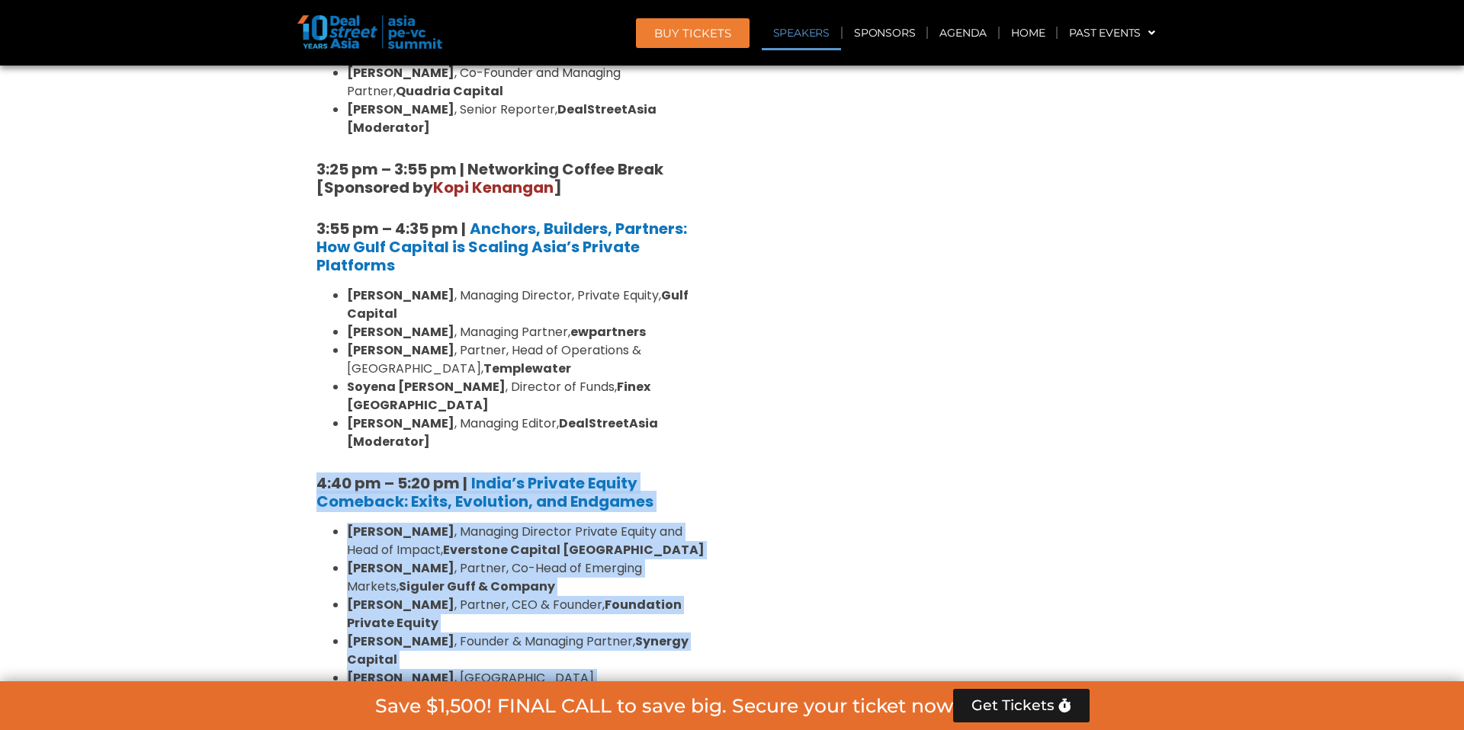
drag, startPoint x: 310, startPoint y: 224, endPoint x: 489, endPoint y: 443, distance: 283.3
click at [489, 669] on li "[PERSON_NAME] , [GEOGRAPHIC_DATA] Editor, DealStreetAsia [Moderator]" at bounding box center [530, 687] width 366 height 37
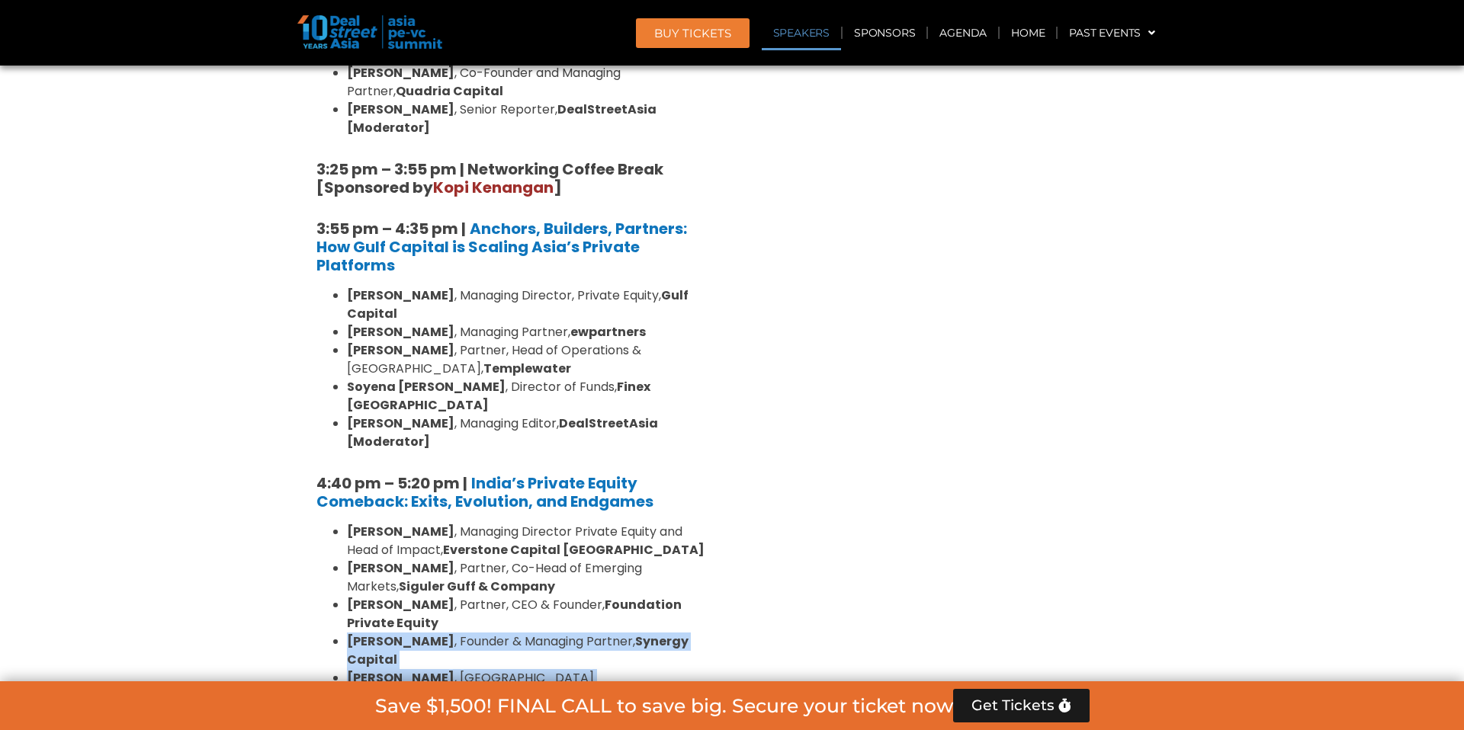
drag, startPoint x: 489, startPoint y: 443, endPoint x: 470, endPoint y: 374, distance: 72.2
click at [470, 523] on ul "[PERSON_NAME] , Managing Director Private Equity and Head of Impact, Everstone …" at bounding box center [514, 614] width 396 height 183
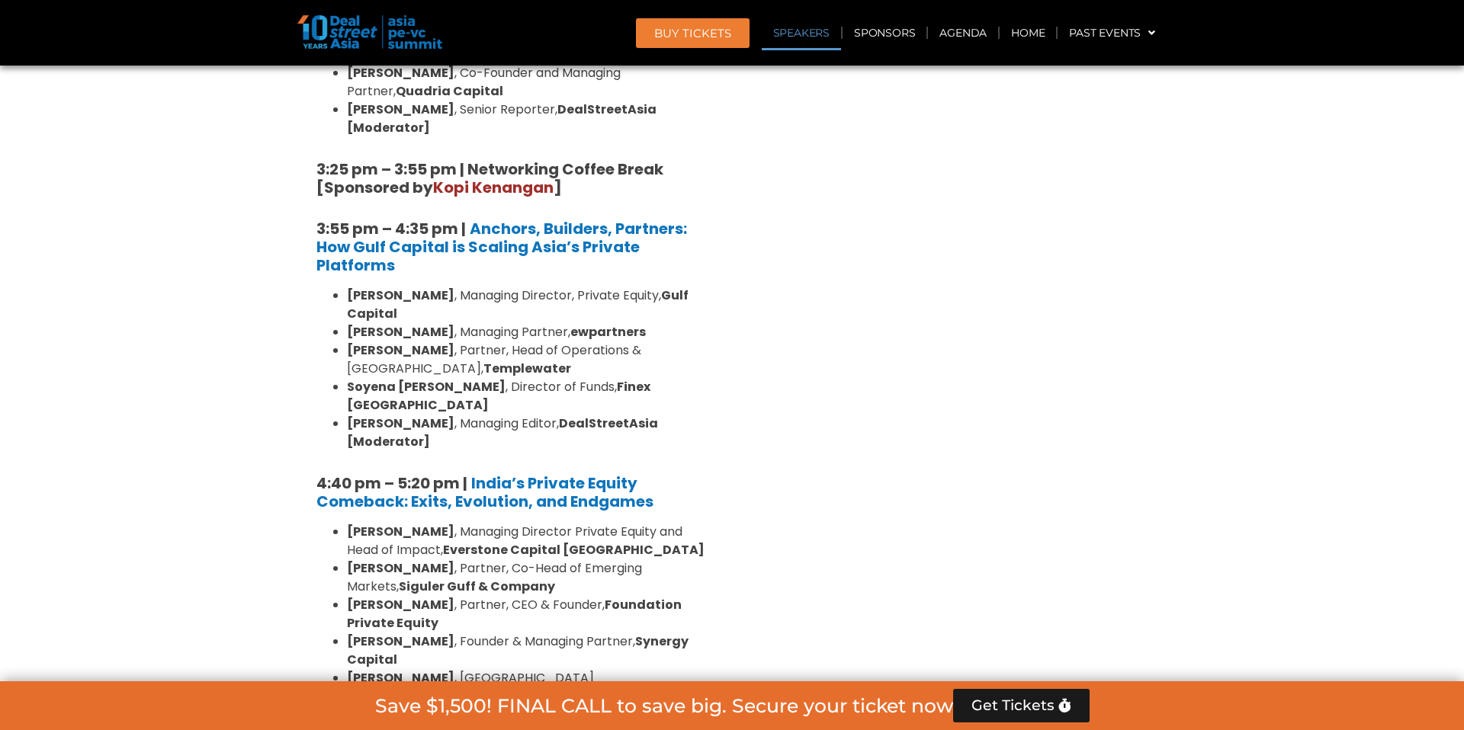
drag, startPoint x: 434, startPoint y: 396, endPoint x: 476, endPoint y: 226, distance: 175.1
copy div "ndia’s Private Equity Comeback: Exits, Evolution, and Endgames [PERSON_NAME] , …"
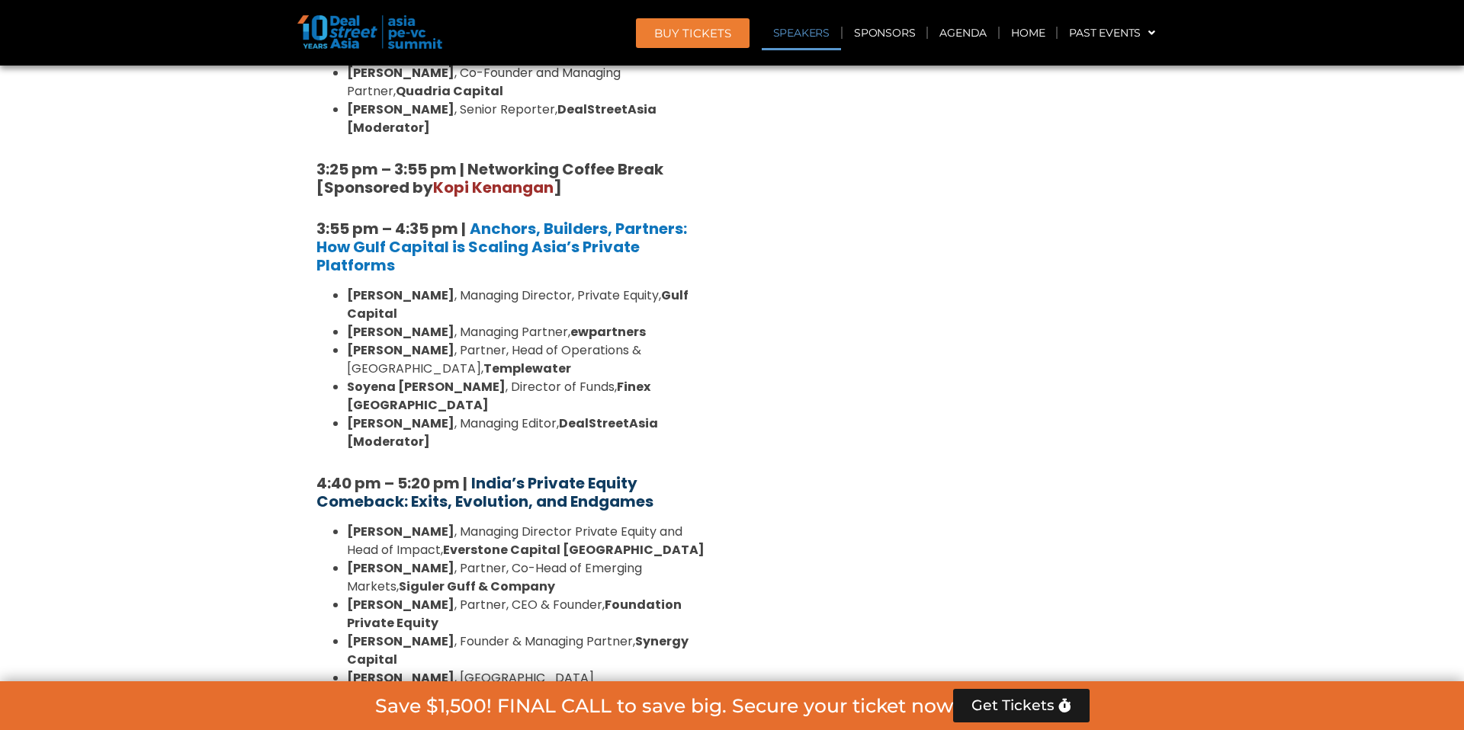
click at [503, 473] on strong "India’s Private Equity Comeback: Exits, Evolution, and Endgames" at bounding box center [484, 493] width 337 height 40
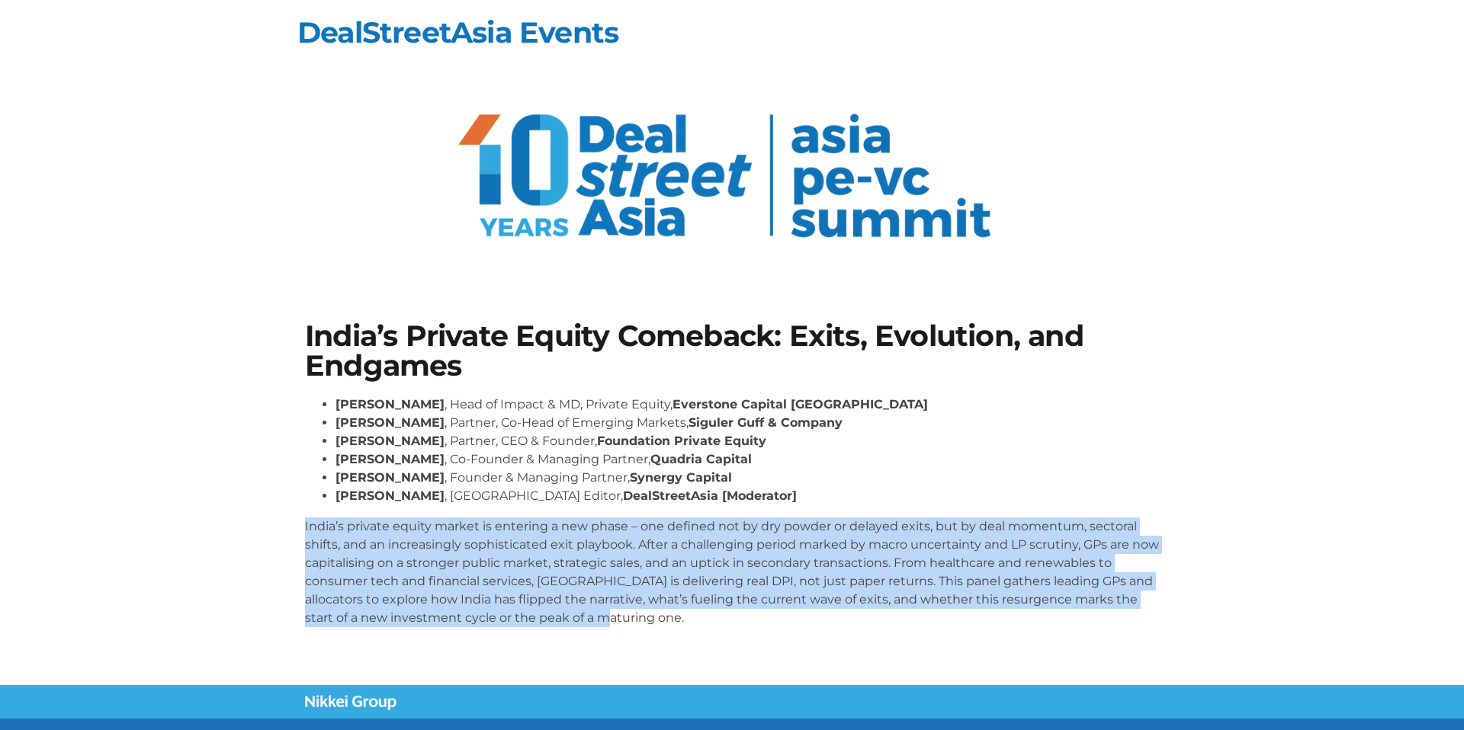
drag, startPoint x: 302, startPoint y: 523, endPoint x: 452, endPoint y: 634, distance: 186.5
click at [452, 634] on div "India’s Private Equity Comeback: Exits, Evolution, and Endgames [PERSON_NAME] ,…" at bounding box center [731, 480] width 869 height 333
copy p "India’s private equity market is entering a new phase – one defined not by dry …"
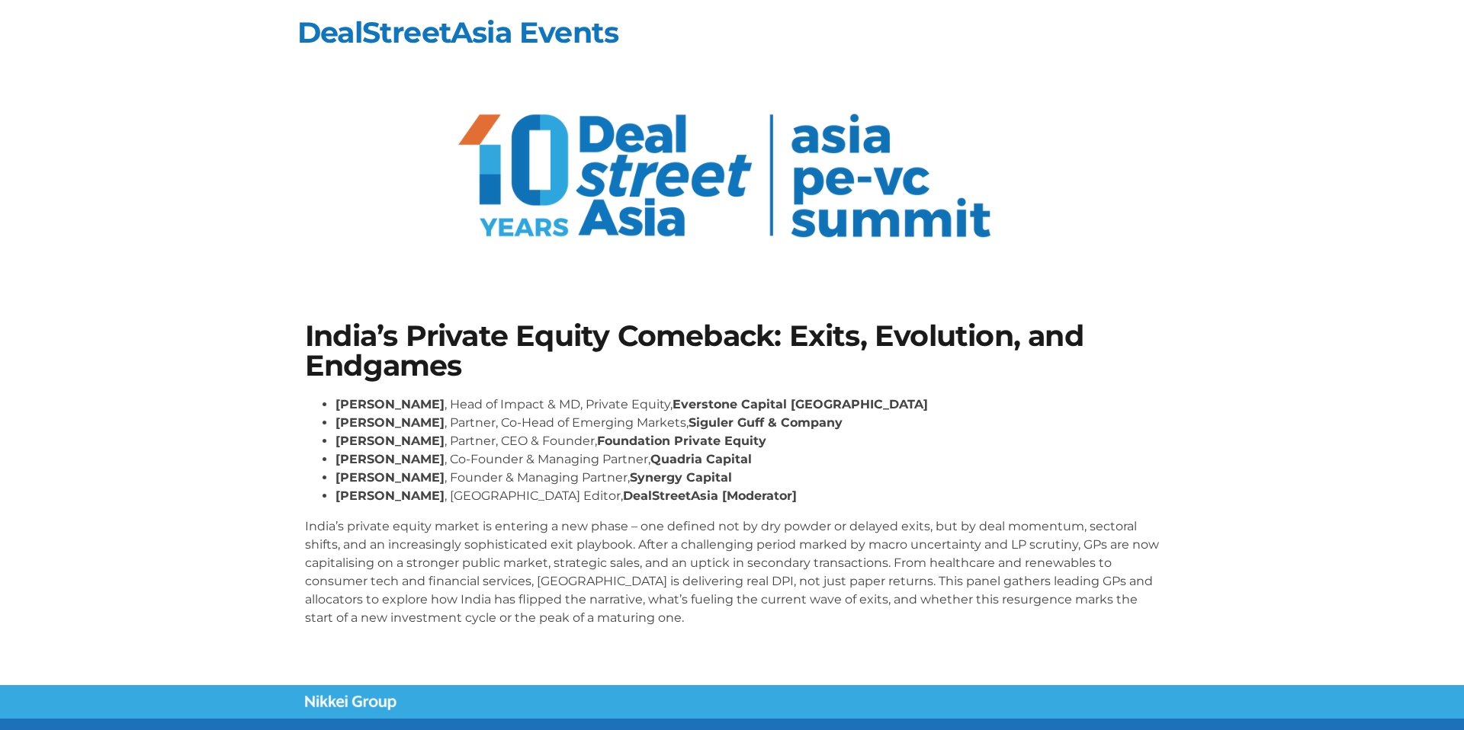
click at [90, 236] on section at bounding box center [732, 180] width 1464 height 192
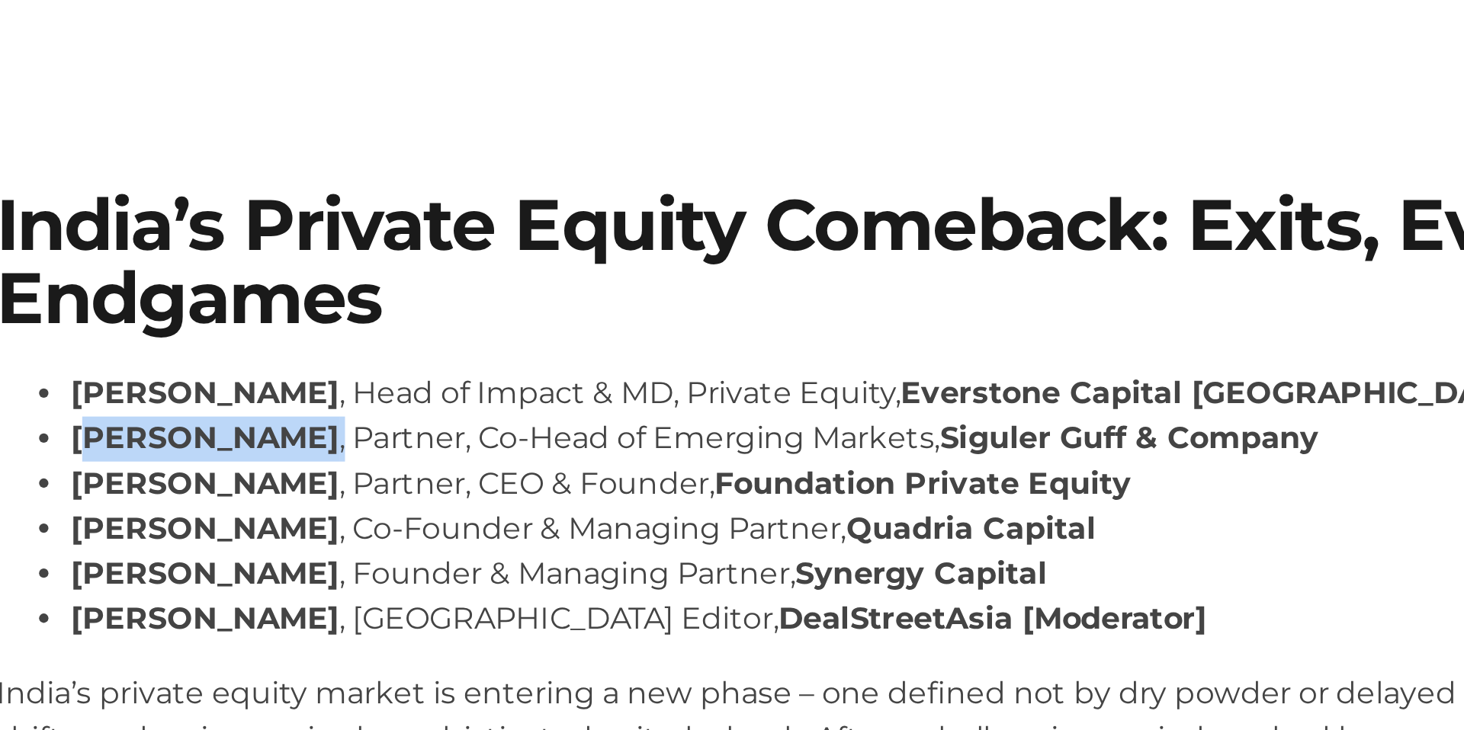
drag, startPoint x: 371, startPoint y: 425, endPoint x: 477, endPoint y: 422, distance: 106.0
click at [477, 422] on li "[PERSON_NAME] , Partner, Co-Head of Emerging Markets, Siguler Guff & Company" at bounding box center [746, 423] width 823 height 18
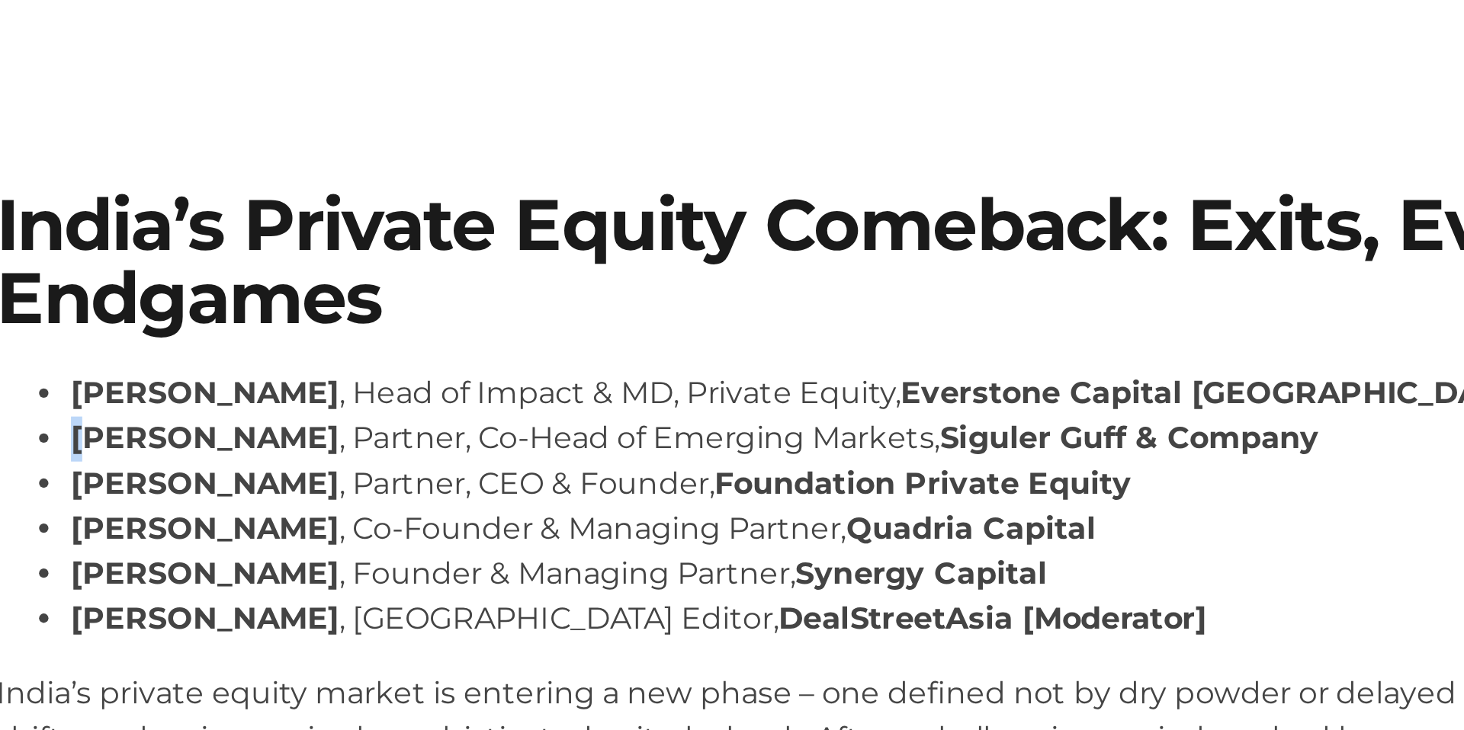
click at [339, 422] on strong "[PERSON_NAME]" at bounding box center [389, 423] width 109 height 14
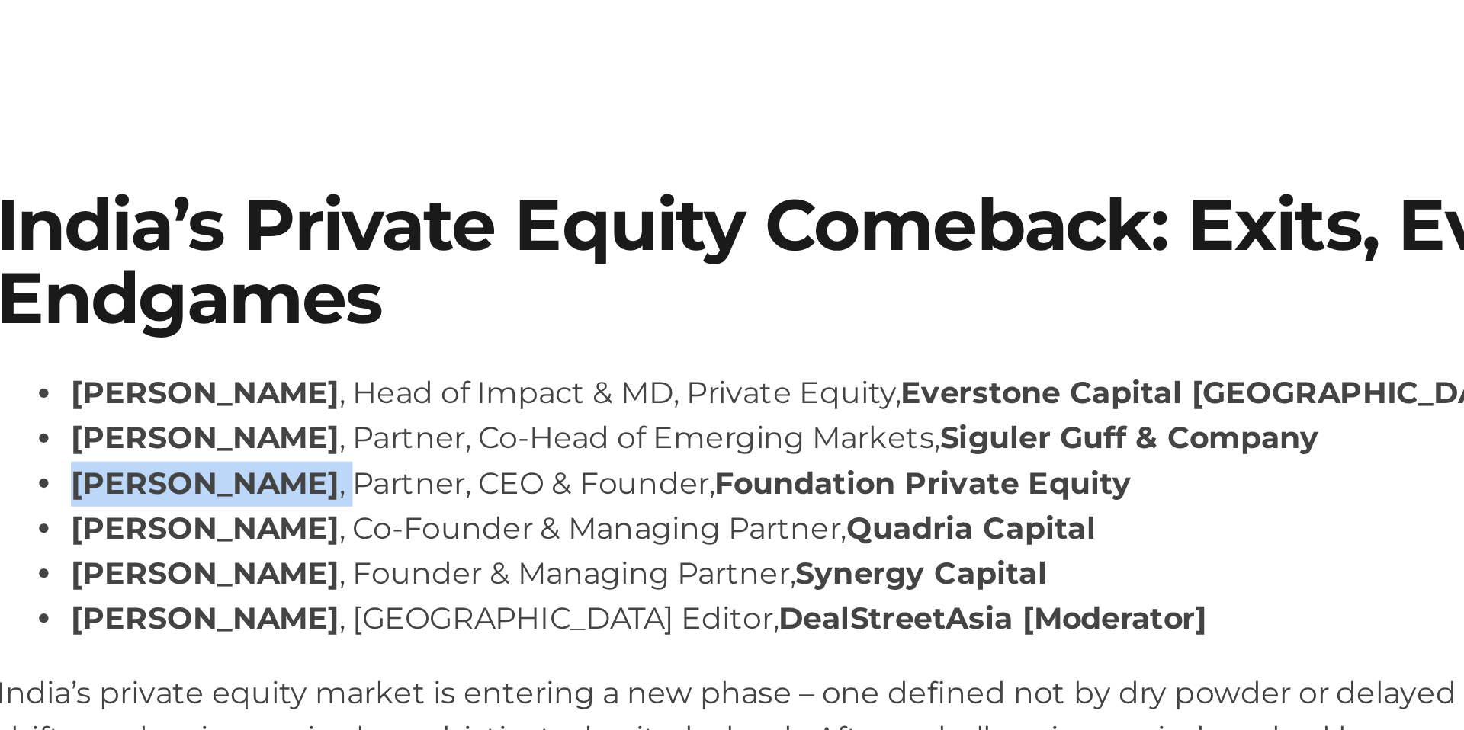
drag, startPoint x: 337, startPoint y: 441, endPoint x: 447, endPoint y: 440, distance: 109.8
click at [447, 440] on li "[PERSON_NAME] , Partner, CEO & Founder, Foundation Private Equity" at bounding box center [746, 441] width 823 height 18
drag, startPoint x: 432, startPoint y: 461, endPoint x: 339, endPoint y: 458, distance: 93.1
click at [339, 458] on strong "[PERSON_NAME]" at bounding box center [389, 459] width 109 height 14
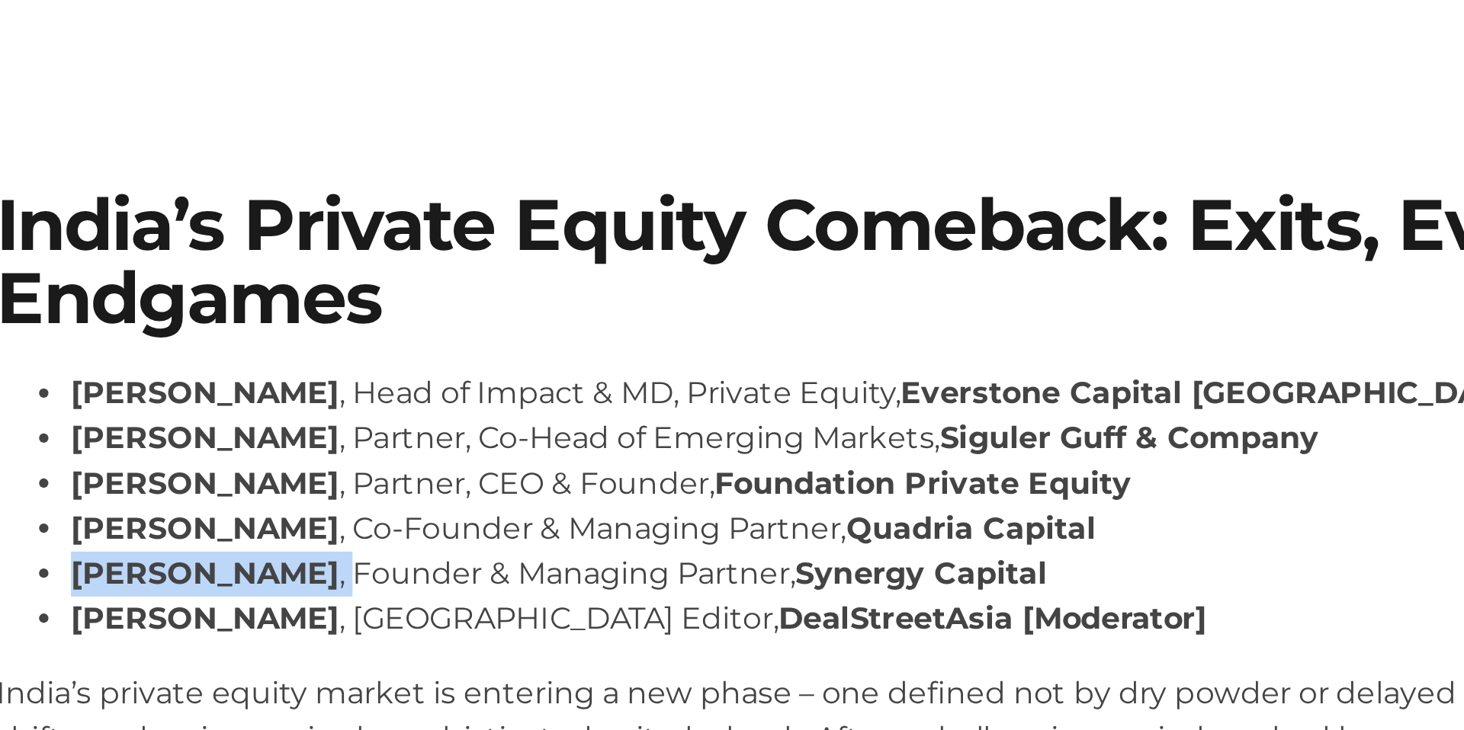
drag, startPoint x: 338, startPoint y: 477, endPoint x: 467, endPoint y: 478, distance: 128.9
click at [467, 478] on li "[PERSON_NAME] , Founder & Managing Partner, Synergy Capital" at bounding box center [746, 478] width 823 height 18
